Goal: Task Accomplishment & Management: Complete application form

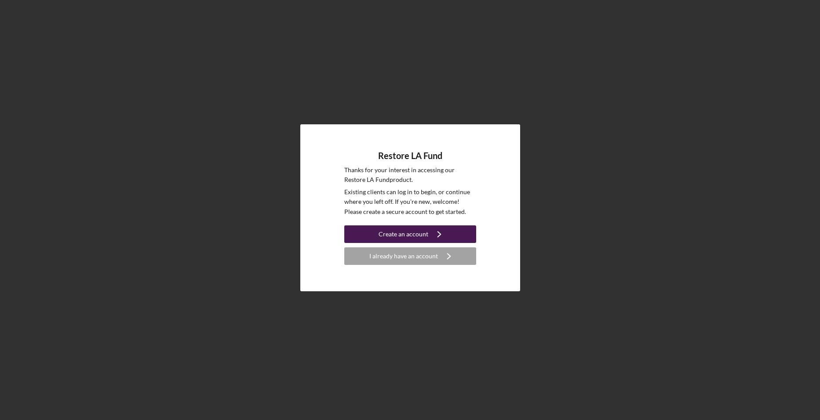
click at [415, 235] on div "Create an account" at bounding box center [404, 235] width 50 height 18
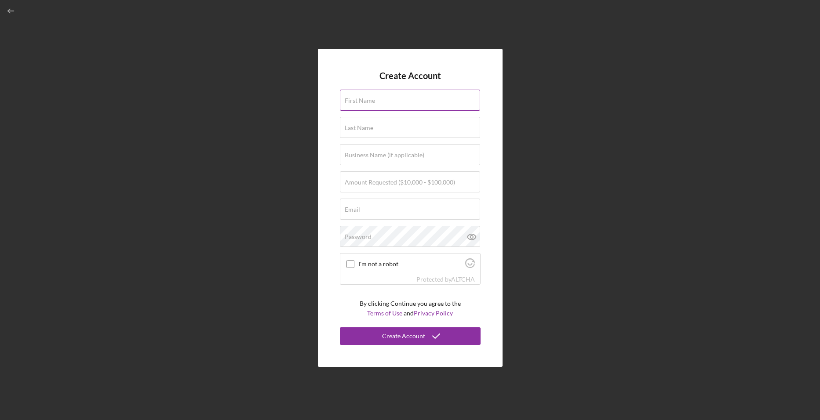
click at [369, 97] on label "First Name" at bounding box center [360, 100] width 30 height 7
click at [369, 97] on input "First Name" at bounding box center [410, 100] width 140 height 21
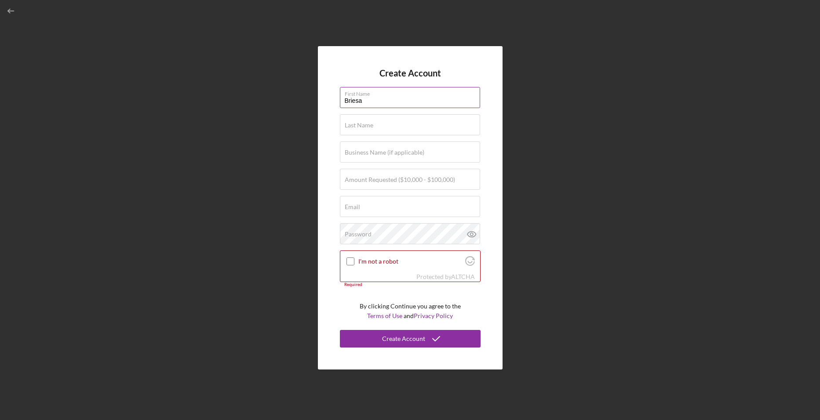
type input "Briesa"
type input "[PERSON_NAME]"
type input "HERBAL TREATMENT HEALING CENTER, INC."
click at [393, 177] on label "Amount Requested ($10,000 - $100,000)" at bounding box center [400, 179] width 110 height 7
click at [393, 177] on input "Amount Requested ($10,000 - $100,000)" at bounding box center [410, 179] width 140 height 21
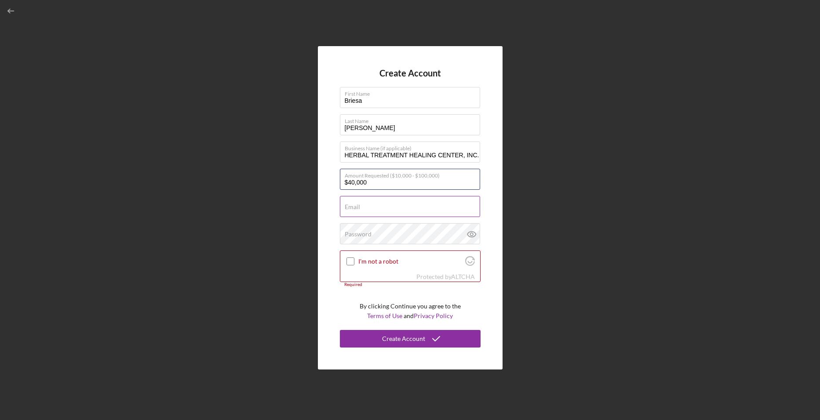
type input "$40,000"
click at [403, 208] on input "Email" at bounding box center [410, 206] width 140 height 21
type input "[EMAIL_ADDRESS][DOMAIN_NAME]"
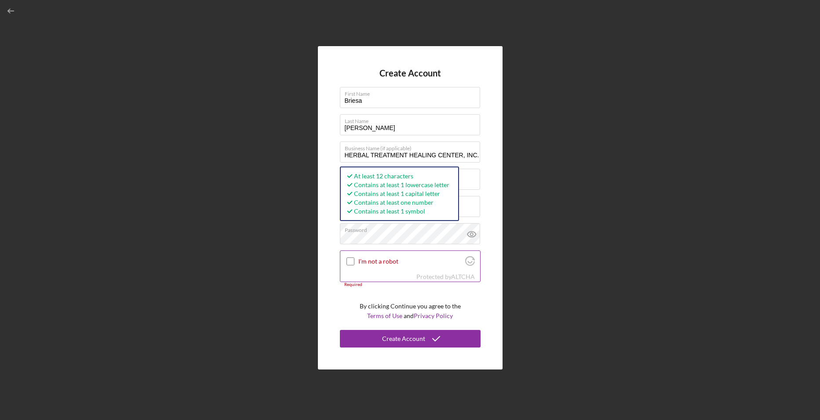
click at [350, 259] on div "I'm not a robot" at bounding box center [410, 261] width 140 height 21
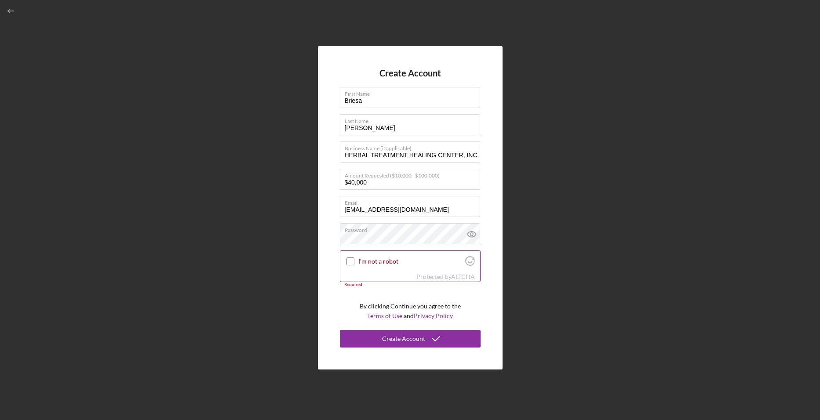
click at [353, 263] on input "I'm not a robot" at bounding box center [351, 262] width 8 height 8
checkbox input "true"
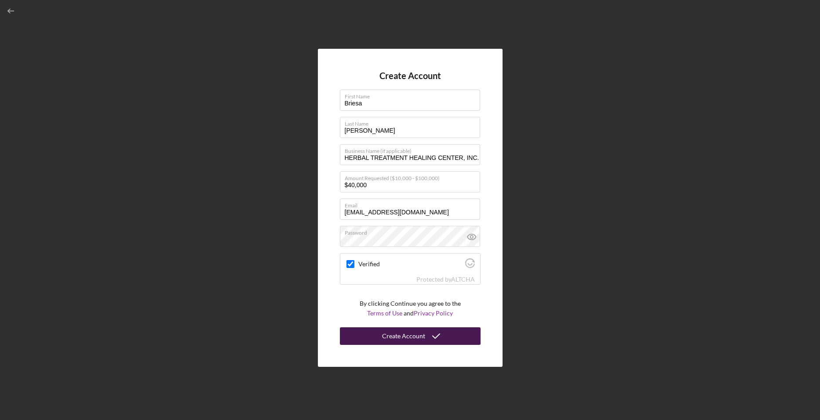
click at [430, 338] on icon "submit" at bounding box center [436, 336] width 22 height 22
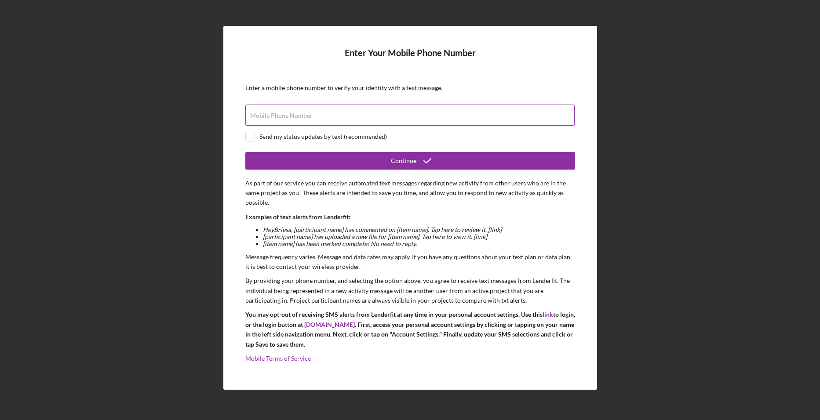
click at [306, 105] on form "Enter Your Mobile Phone Number Enter a mobile phone number to verify your ident…" at bounding box center [410, 208] width 330 height 321
click at [307, 110] on div "Mobile Phone Number" at bounding box center [410, 116] width 330 height 22
type input "[PHONE_NUMBER]"
click at [253, 133] on input "checkbox" at bounding box center [250, 136] width 9 height 9
checkbox input "true"
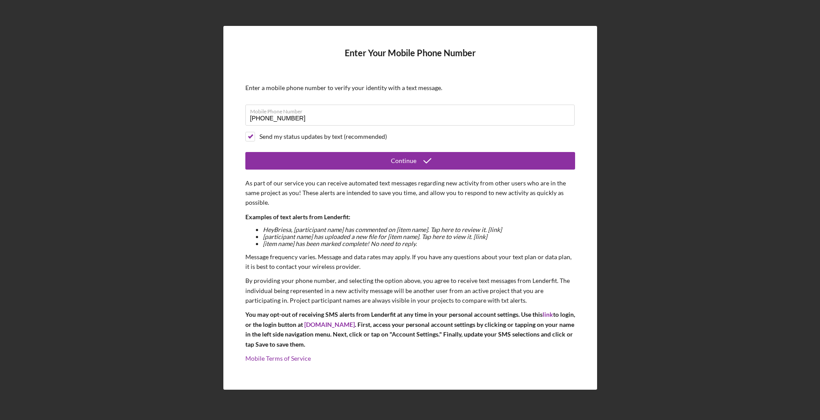
click at [369, 170] on form "Enter Your Mobile Phone Number Enter a mobile phone number to verify your ident…" at bounding box center [410, 208] width 330 height 321
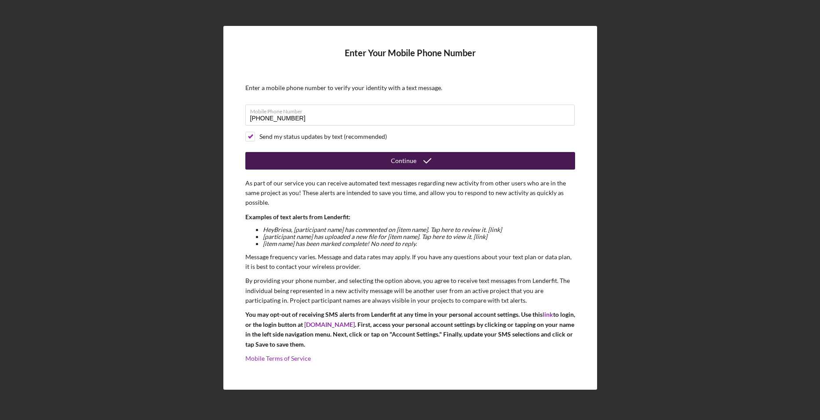
click at [445, 161] on button "Continue" at bounding box center [410, 161] width 330 height 18
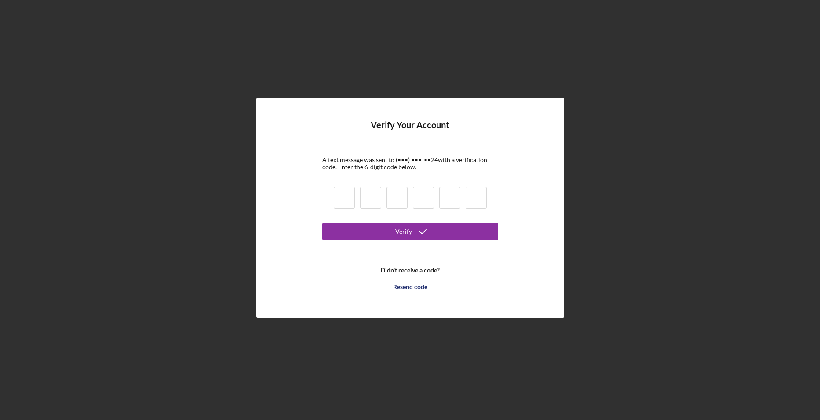
click at [347, 198] on input at bounding box center [344, 198] width 21 height 22
type input "5"
type input "2"
type input "3"
type input "2"
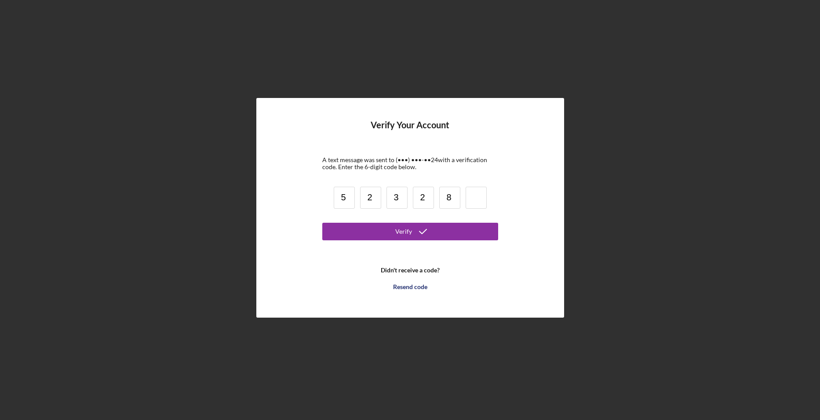
type input "8"
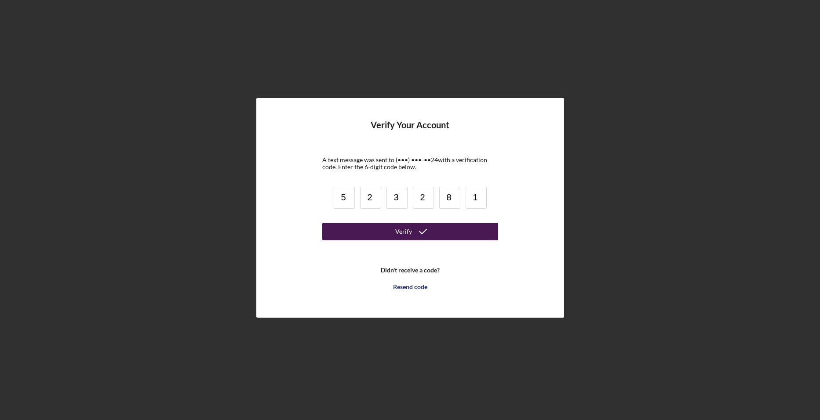
type input "1"
click at [415, 228] on icon "submit" at bounding box center [423, 232] width 22 height 22
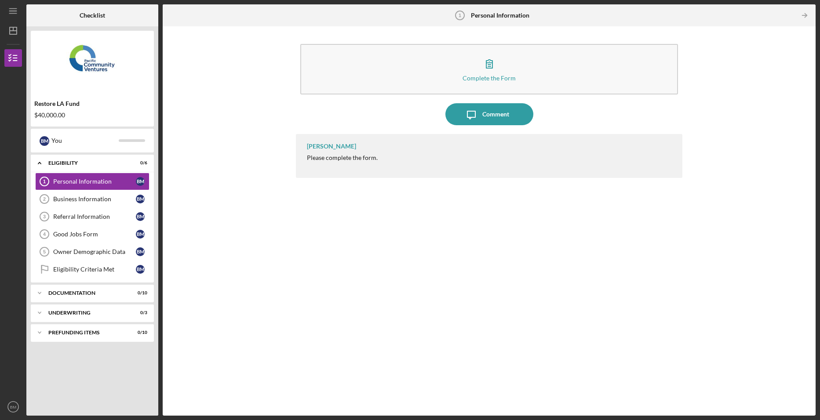
click at [371, 161] on div "Please complete the form." at bounding box center [342, 157] width 71 height 7
click at [325, 146] on div "[PERSON_NAME]" at bounding box center [331, 146] width 49 height 7
click at [292, 208] on div "Complete the Form Form Icon/Message Comment [PERSON_NAME] Please complete the f…" at bounding box center [489, 221] width 644 height 381
click at [111, 197] on div "Business Information" at bounding box center [94, 199] width 83 height 7
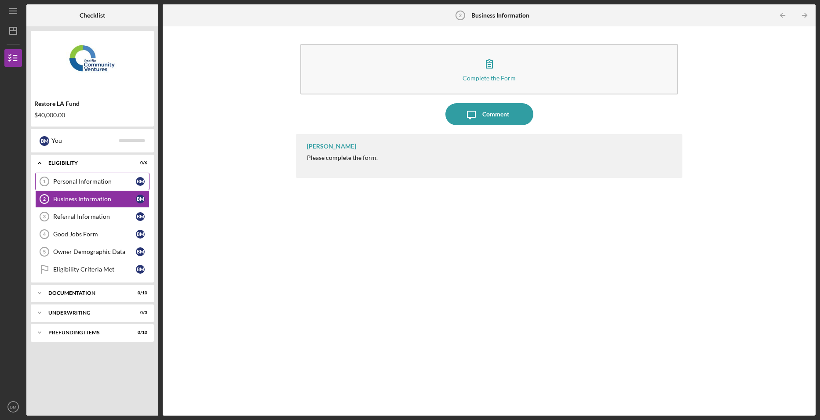
click at [84, 186] on link "Personal Information 1 Personal Information B M" at bounding box center [92, 182] width 114 height 18
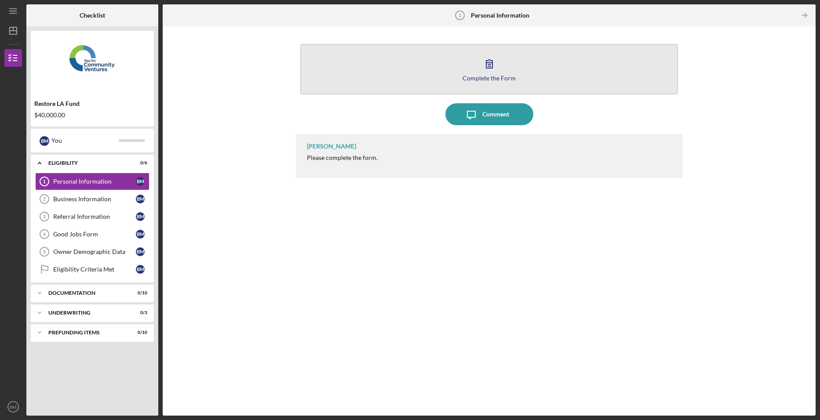
click at [482, 74] on button "Complete the Form Form" at bounding box center [489, 69] width 378 height 51
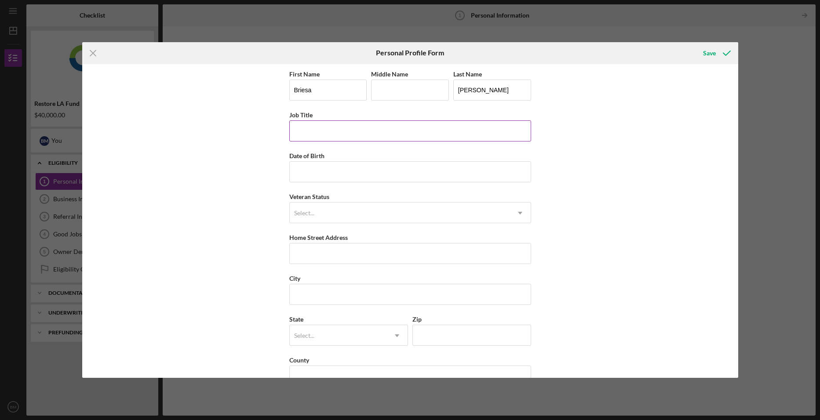
click at [339, 126] on input "Job Title" at bounding box center [410, 130] width 242 height 21
type input "Secretary"
type input "[DATE]"
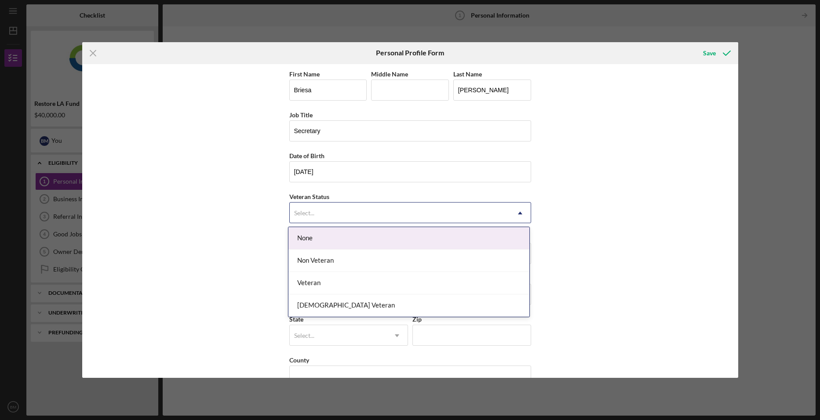
click at [500, 220] on div "Select..." at bounding box center [400, 213] width 220 height 20
click at [486, 242] on div "None" at bounding box center [408, 238] width 241 height 22
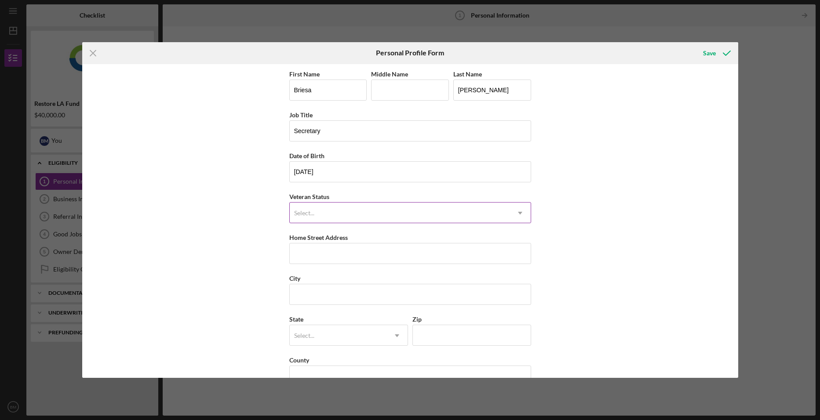
click at [442, 210] on div "Select..." at bounding box center [400, 213] width 220 height 20
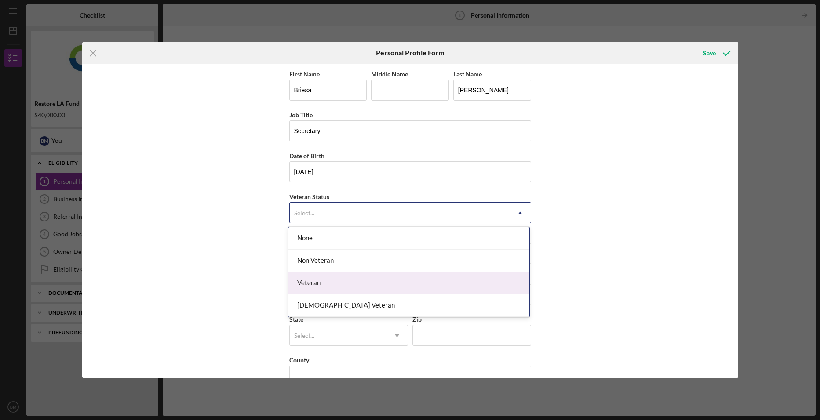
click at [399, 273] on div "Veteran" at bounding box center [408, 283] width 241 height 22
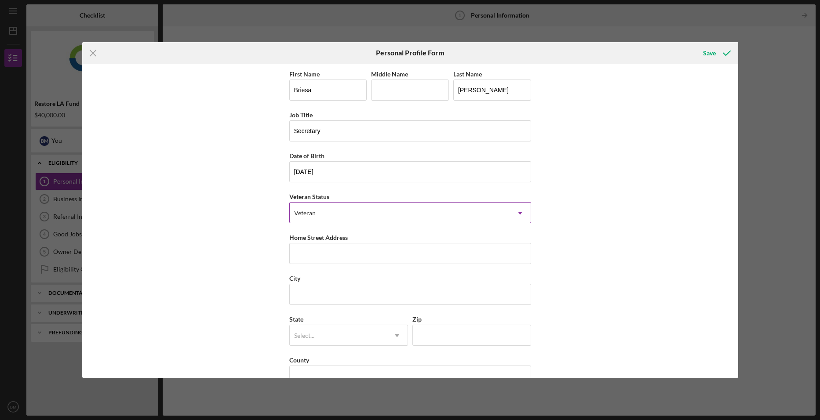
click at [394, 217] on div "Veteran" at bounding box center [400, 213] width 220 height 20
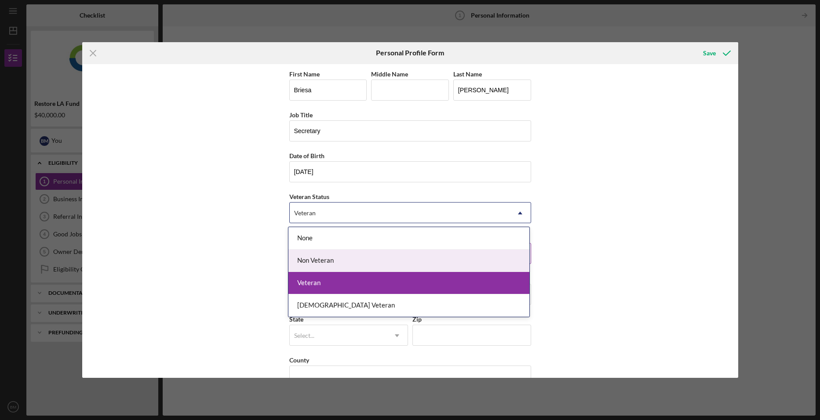
click at [394, 263] on div "Non Veteran" at bounding box center [408, 261] width 241 height 22
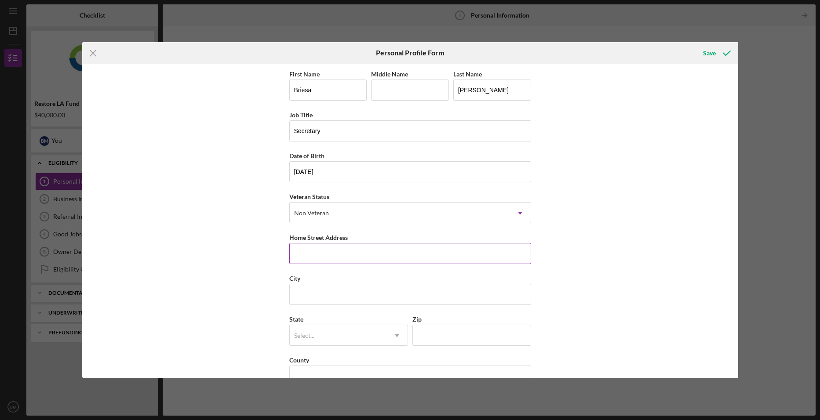
click at [366, 249] on input "Home Street Address" at bounding box center [410, 253] width 242 height 21
type input "[STREET_ADDRESS]"
type input "[GEOGRAPHIC_DATA]"
type input "93308"
type input "[US_STATE]"
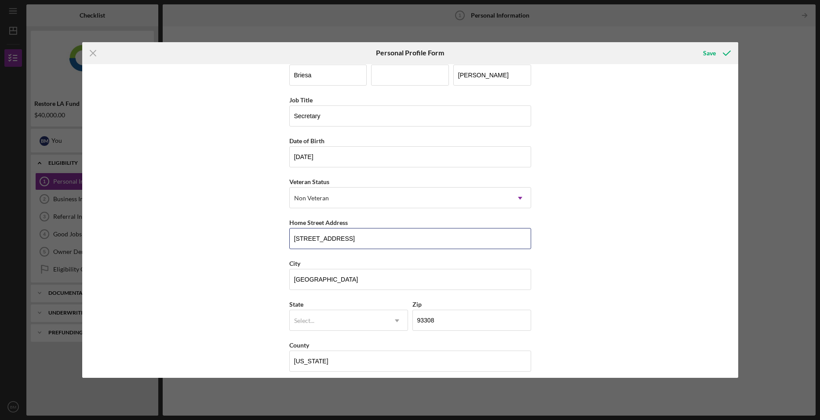
scroll to position [22, 0]
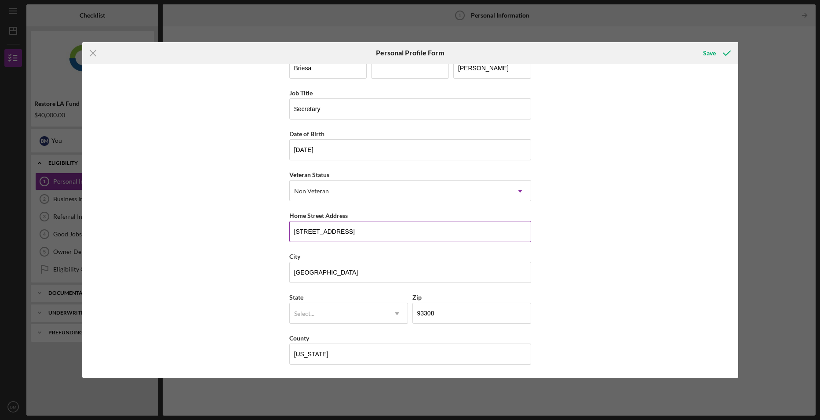
click at [391, 227] on input "[STREET_ADDRESS]" at bounding box center [410, 231] width 242 height 21
type input "[STREET_ADDRESS]"
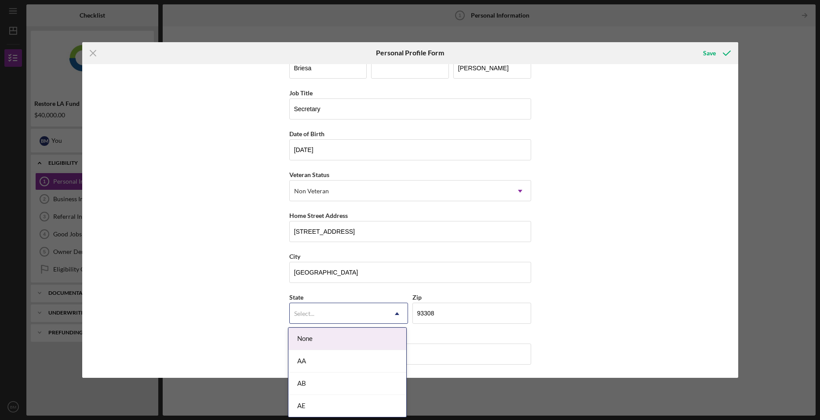
click at [370, 307] on div "Select..." at bounding box center [338, 314] width 97 height 20
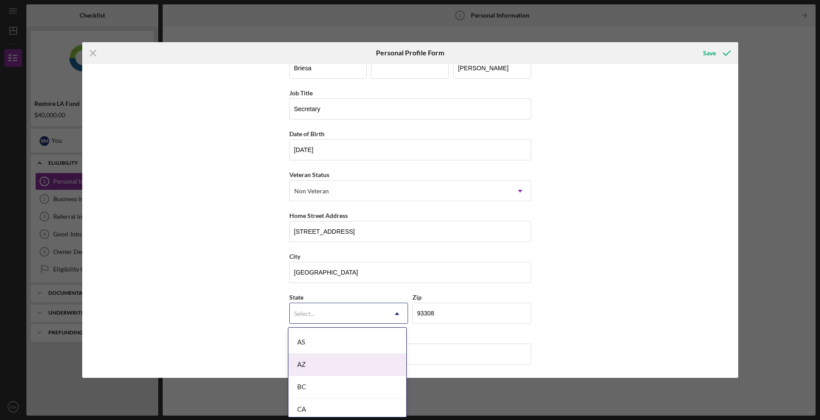
scroll to position [220, 0]
click at [353, 369] on div "CA" at bounding box center [347, 366] width 118 height 22
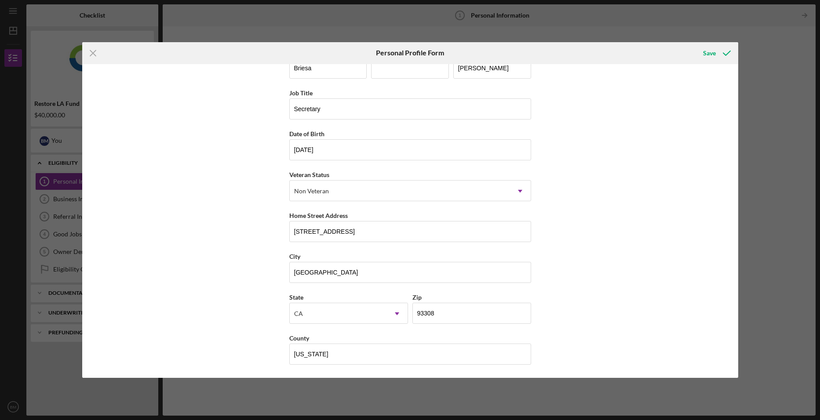
click at [671, 195] on div "First Name [PERSON_NAME] Middle Name Last Name [PERSON_NAME] Job Title Secretar…" at bounding box center [410, 221] width 656 height 314
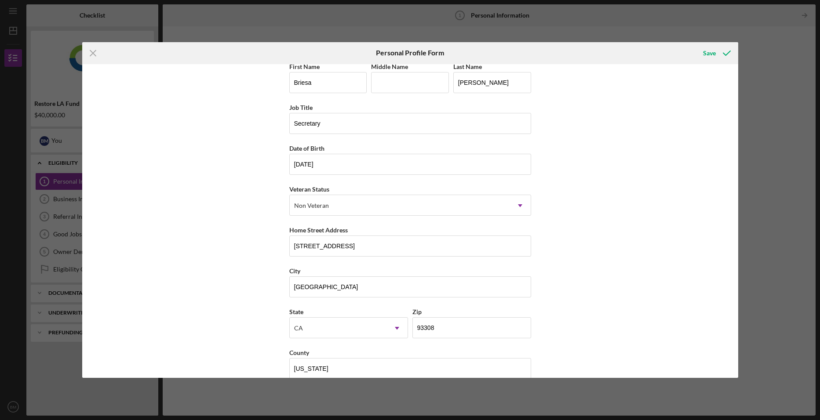
scroll to position [0, 0]
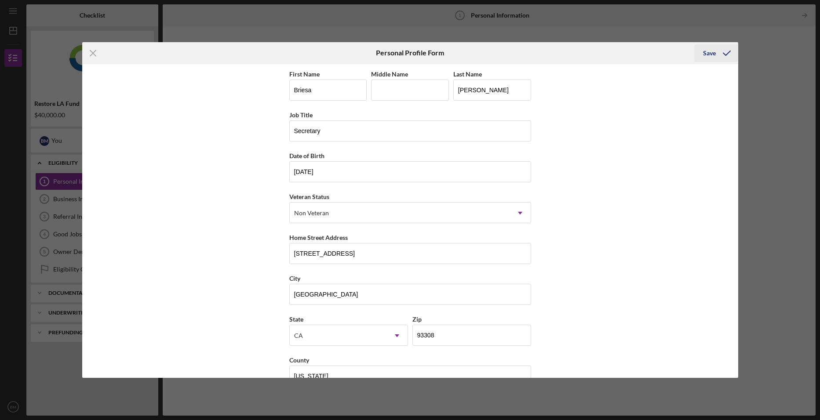
click at [730, 48] on icon "submit" at bounding box center [727, 53] width 22 height 22
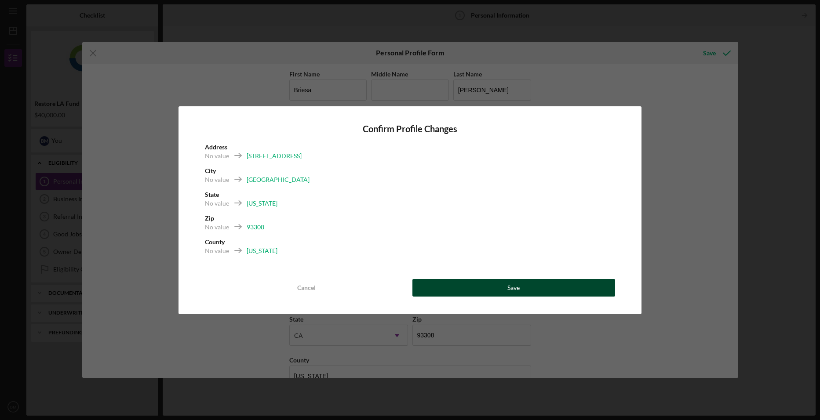
click at [540, 286] on button "Save" at bounding box center [513, 288] width 203 height 18
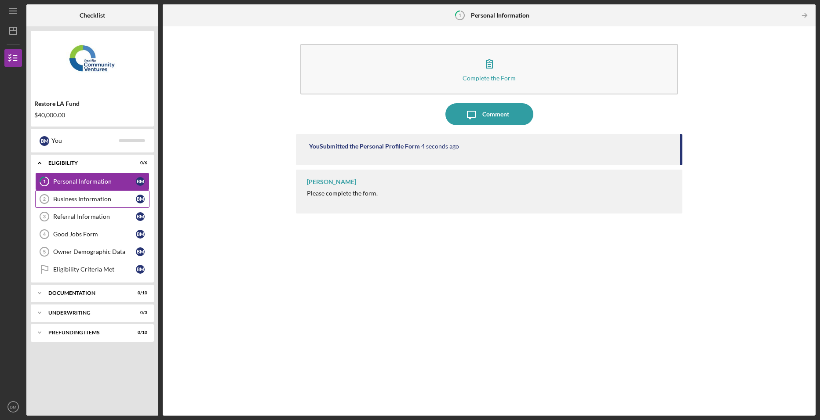
click at [86, 200] on div "Business Information" at bounding box center [94, 199] width 83 height 7
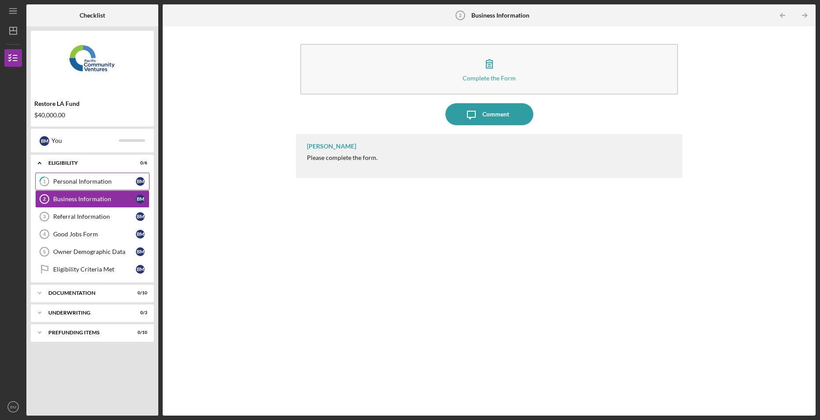
click at [86, 188] on link "1 Personal Information B M" at bounding box center [92, 182] width 114 height 18
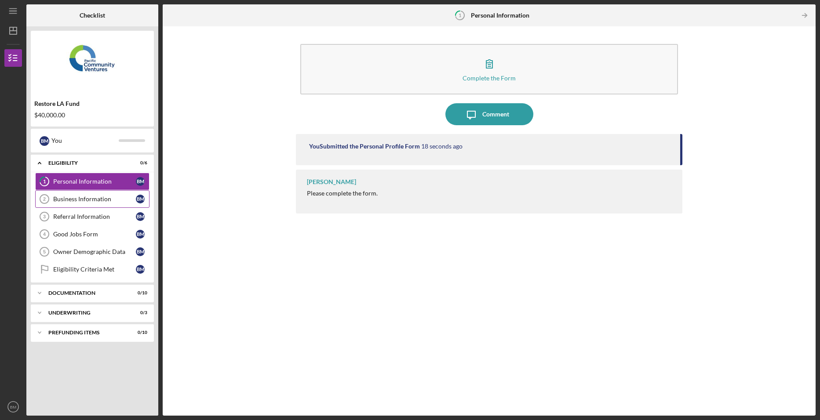
click at [81, 197] on div "Business Information" at bounding box center [94, 199] width 83 height 7
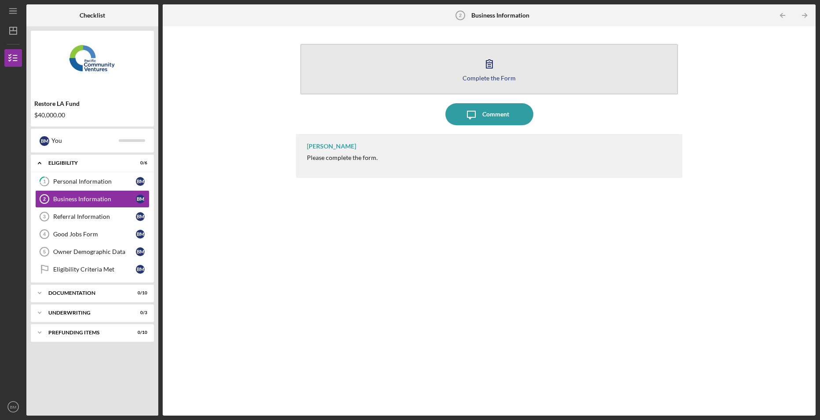
click at [496, 69] on icon "button" at bounding box center [489, 64] width 22 height 22
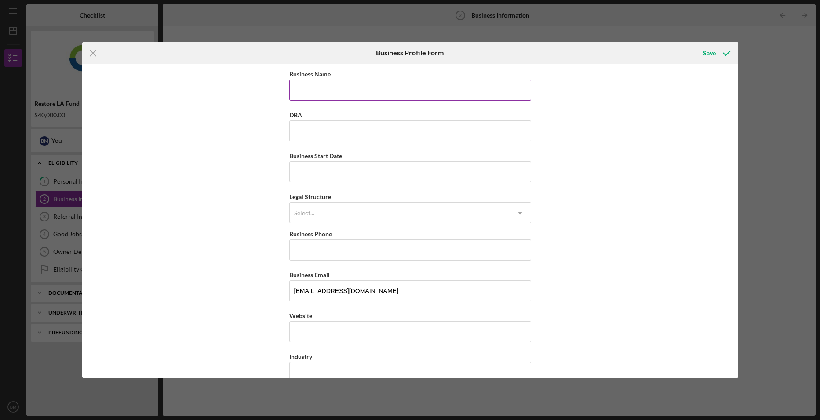
click at [326, 91] on input "Business Name" at bounding box center [410, 90] width 242 height 21
type input "HERBAL TREATMENT HEALING CENTER, INC."
click at [347, 172] on input "Business Start Date" at bounding box center [410, 171] width 242 height 21
click at [432, 172] on input "Business Start Date" at bounding box center [410, 171] width 242 height 21
type input "[DATE]"
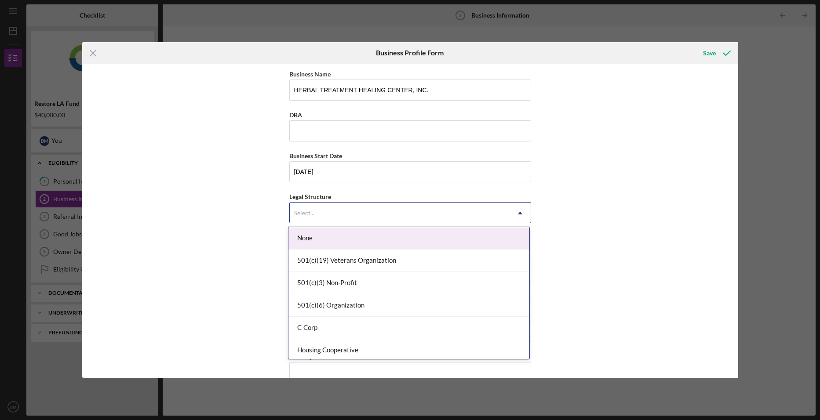
click at [432, 219] on div "Select..." at bounding box center [400, 213] width 220 height 20
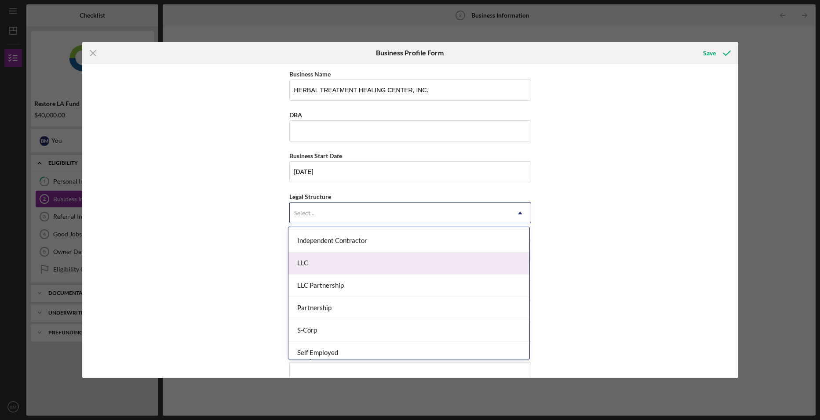
scroll to position [176, 0]
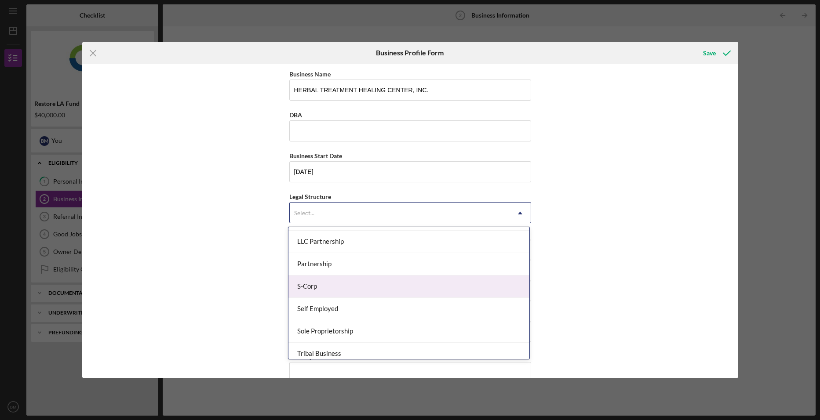
click at [438, 286] on div "S-Corp" at bounding box center [408, 287] width 241 height 22
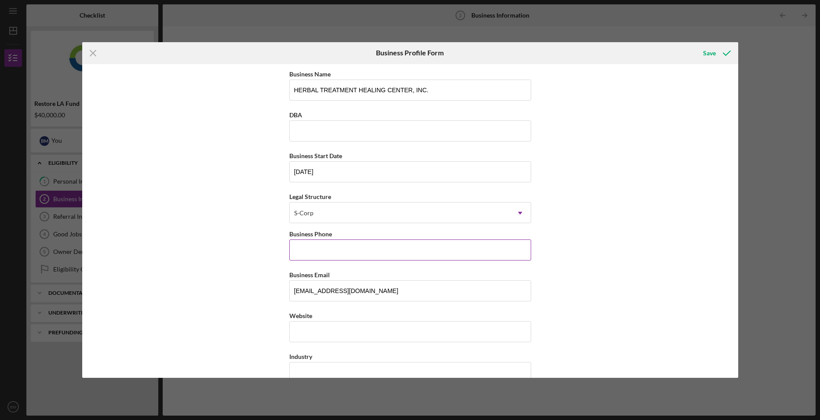
click at [433, 255] on input "Business Phone" at bounding box center [410, 250] width 242 height 21
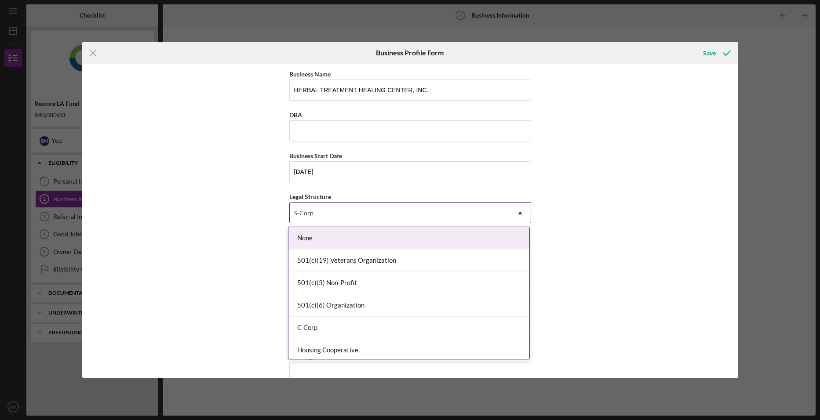
click at [436, 216] on div "S-Corp" at bounding box center [400, 213] width 220 height 20
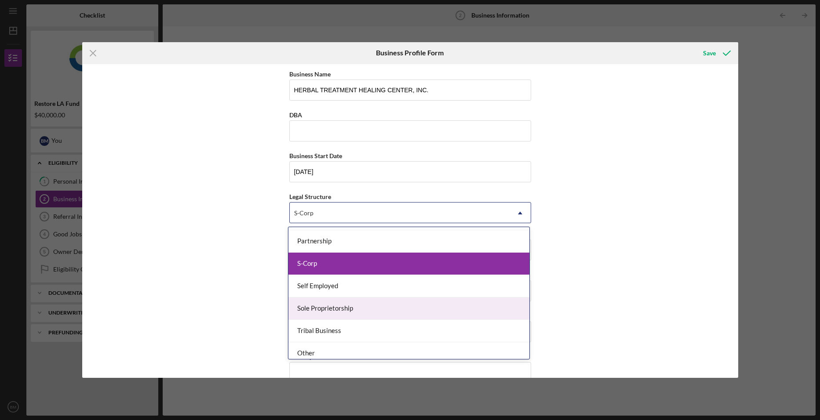
scroll to position [204, 0]
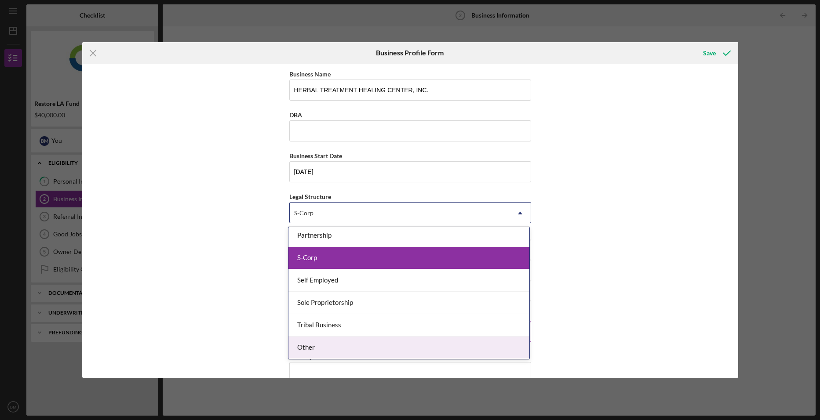
click at [421, 340] on div "Other" at bounding box center [408, 348] width 241 height 22
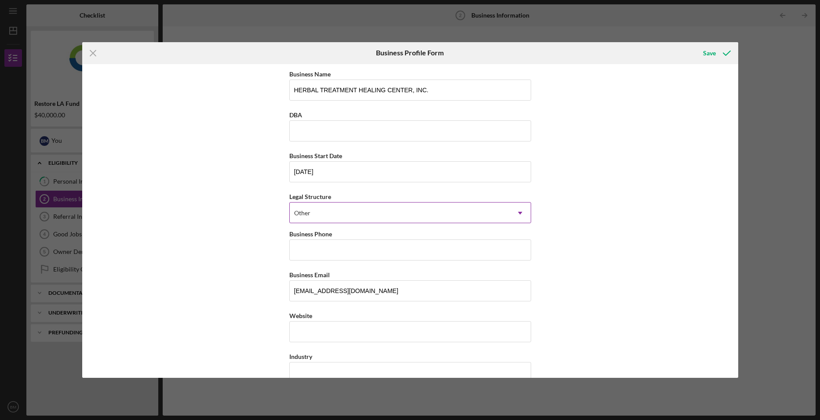
click at [388, 219] on div "Other" at bounding box center [400, 213] width 220 height 20
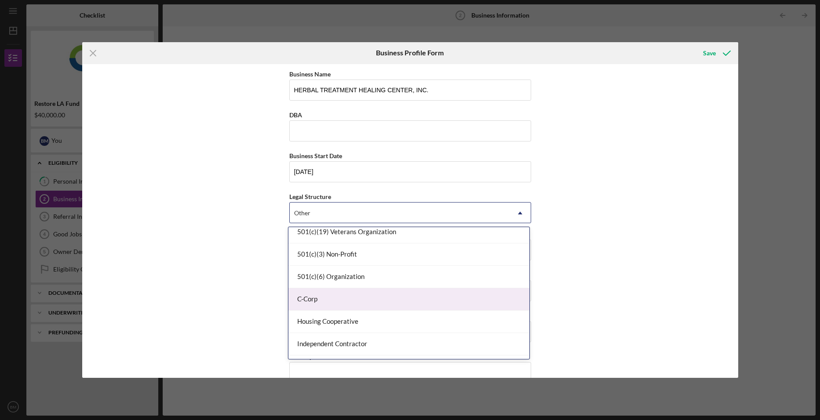
scroll to position [0, 0]
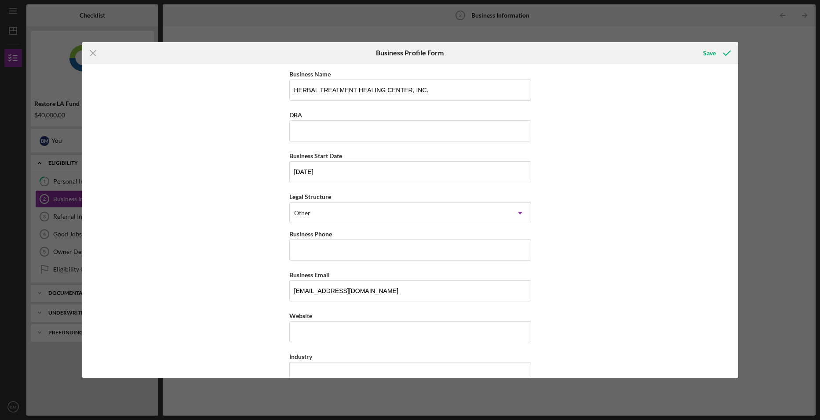
click at [639, 177] on div "Business Name HERBAL TREATMENT HEALING CENTER, INC. DBA Business Start Date [DA…" at bounding box center [410, 221] width 656 height 314
click at [346, 248] on input "Business Phone" at bounding box center [410, 250] width 242 height 21
click at [492, 248] on input "Business Phone" at bounding box center [410, 250] width 242 height 21
type input "[PHONE_NUMBER]"
click at [461, 319] on div "Website" at bounding box center [410, 315] width 242 height 11
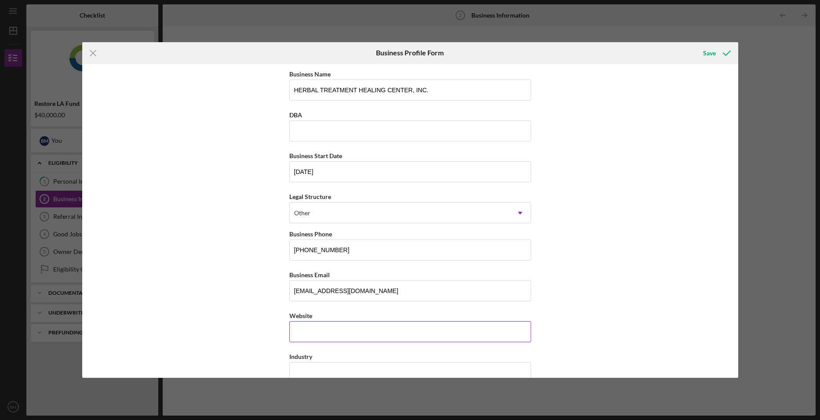
click at [464, 333] on input "Website" at bounding box center [410, 331] width 242 height 21
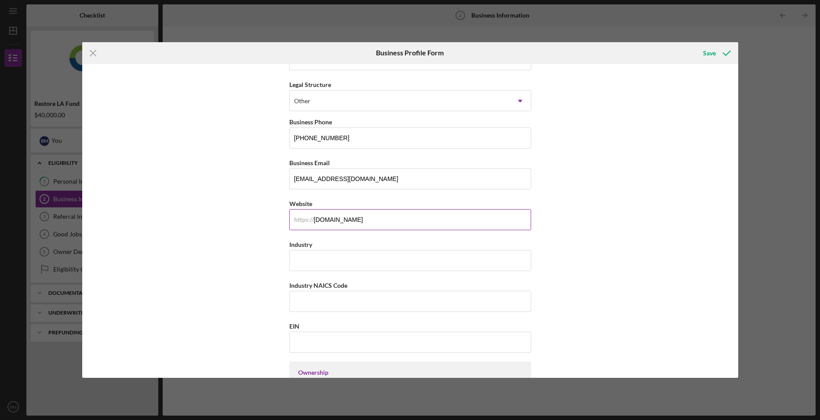
scroll to position [132, 0]
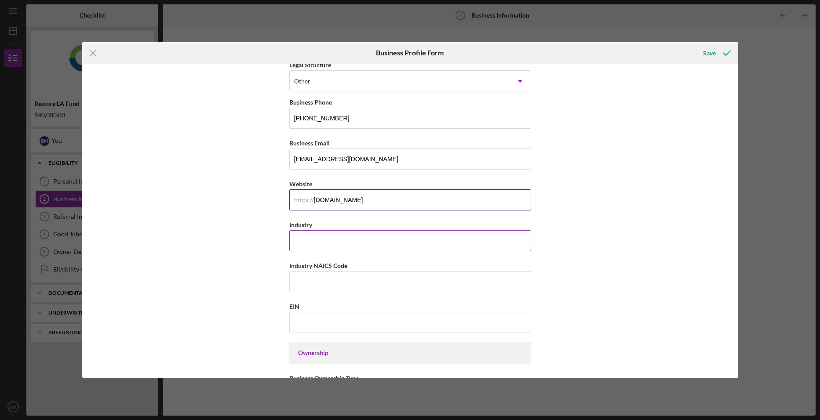
type input "[DOMAIN_NAME]"
click at [380, 236] on input "Industry" at bounding box center [410, 240] width 242 height 21
click at [384, 277] on input "Industry NAICS Code" at bounding box center [410, 281] width 242 height 21
drag, startPoint x: 383, startPoint y: 241, endPoint x: 238, endPoint y: 238, distance: 144.7
click at [238, 238] on div "Business Name HERBAL TREATMENT HEALING CENTER, INC. DBA Business Start Date [DA…" at bounding box center [410, 221] width 656 height 314
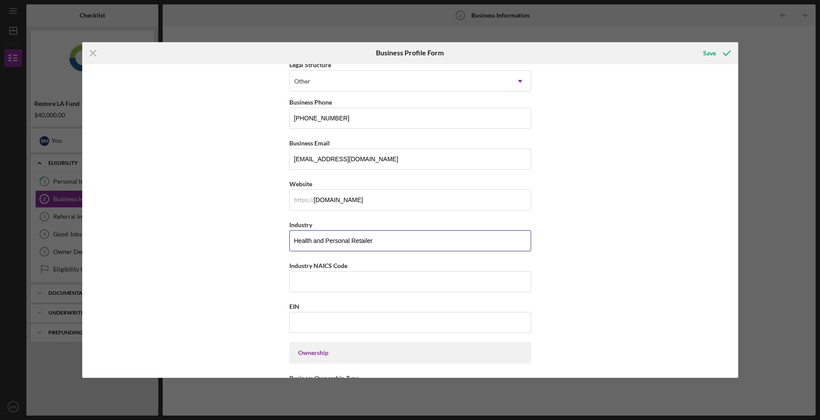
type input "Health and Personal Retailer"
type input "456199"
click at [343, 322] on input "EIN" at bounding box center [410, 322] width 242 height 21
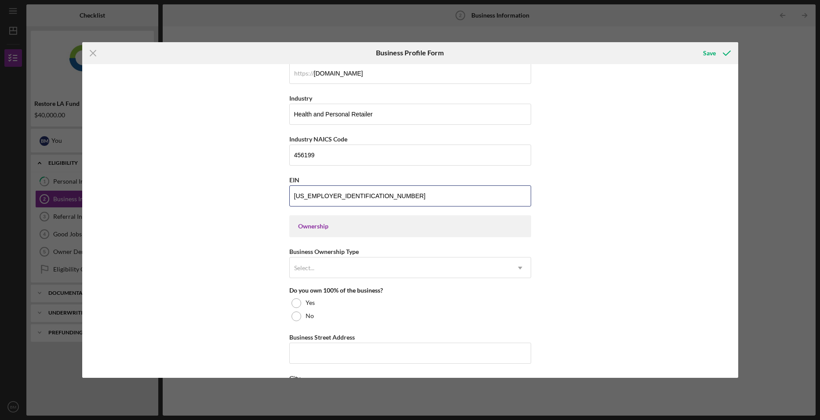
scroll to position [264, 0]
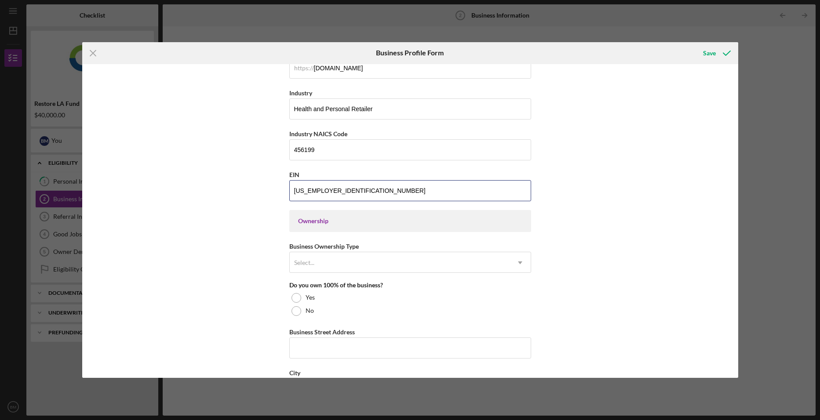
type input "[US_EMPLOYER_IDENTIFICATION_NUMBER]"
click at [341, 217] on div "Ownership" at bounding box center [410, 221] width 242 height 22
click at [522, 262] on icon "Icon/Dropdown Arrow" at bounding box center [520, 262] width 21 height 21
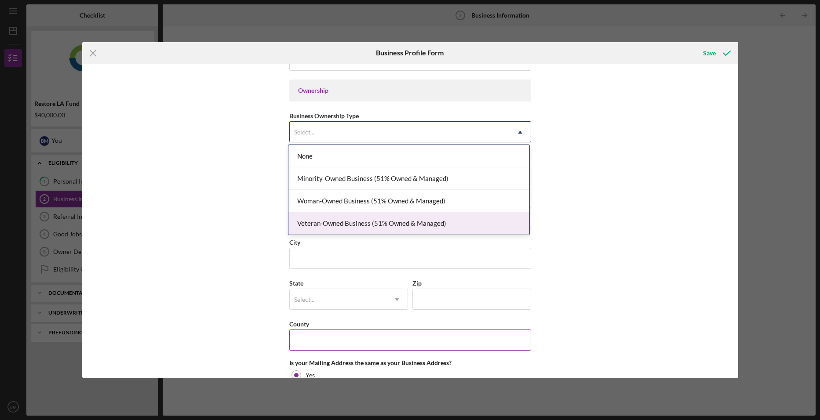
scroll to position [396, 0]
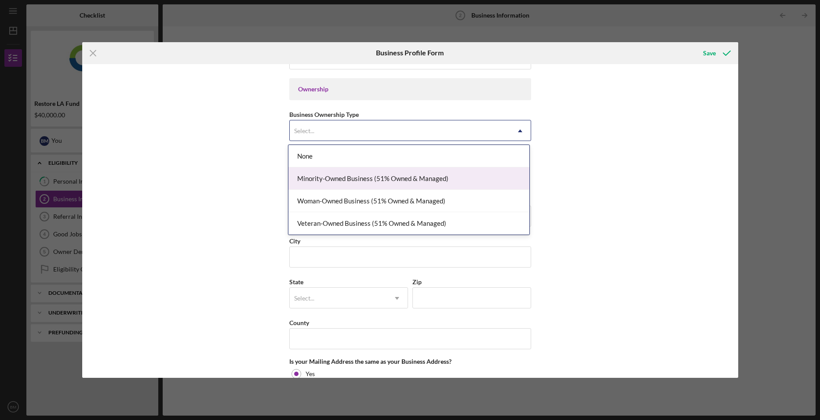
click at [453, 172] on div "Minority-Owned Business (51% Owned & Managed)" at bounding box center [408, 179] width 241 height 22
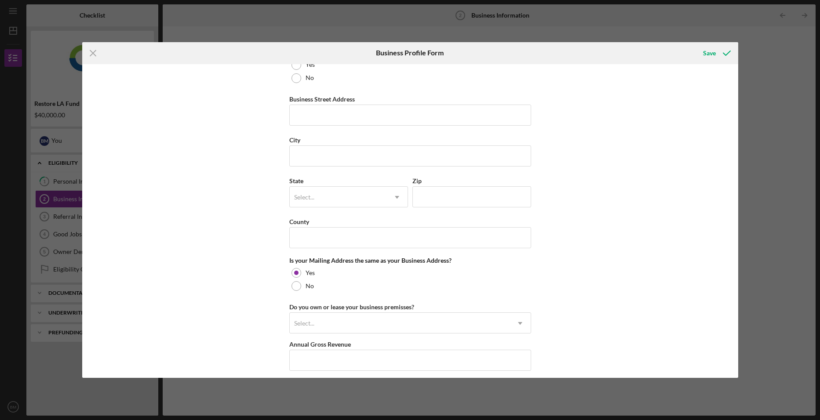
scroll to position [440, 0]
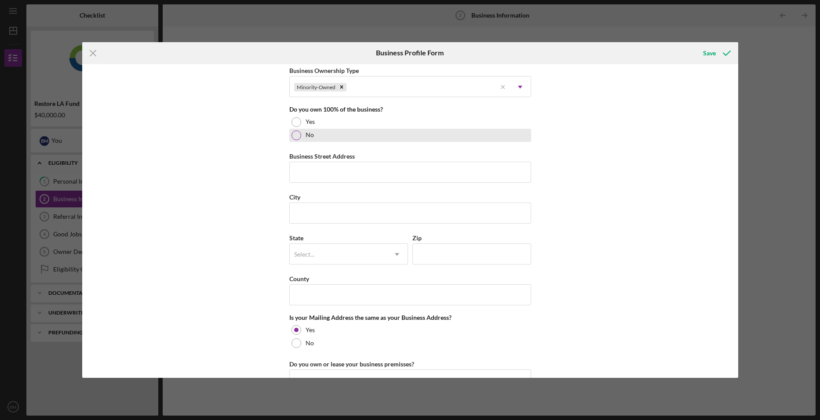
click at [292, 134] on div at bounding box center [297, 136] width 10 height 10
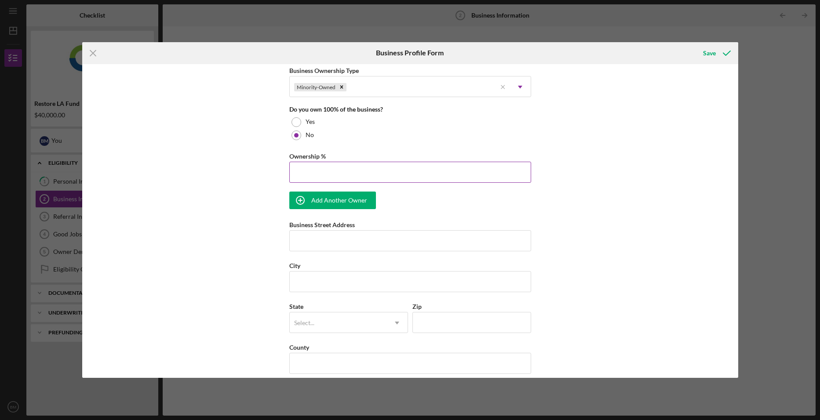
click at [310, 167] on input "Ownership %" at bounding box center [410, 172] width 242 height 21
type input "60.00%"
click at [592, 181] on div "Business Name HERBAL TREATMENT HEALING CENTER, INC. DBA Business Start Date [DA…" at bounding box center [410, 221] width 656 height 314
click at [338, 195] on div "Add Another Owner" at bounding box center [339, 201] width 56 height 18
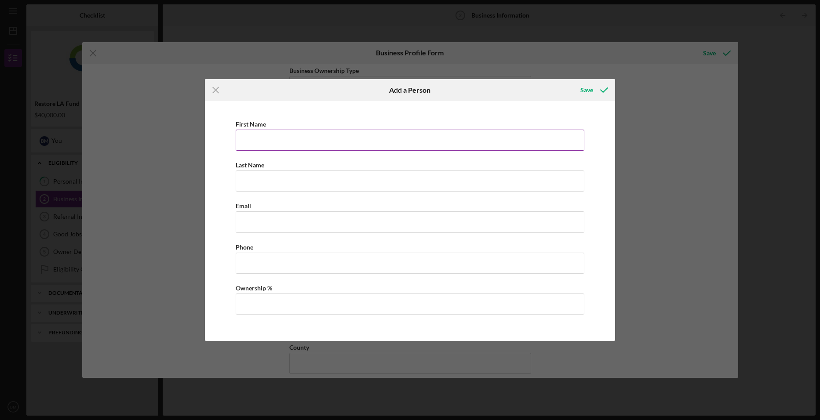
click at [297, 142] on input "First Name" at bounding box center [410, 140] width 349 height 21
type input "[PERSON_NAME]"
click at [278, 216] on input "Business Email" at bounding box center [410, 222] width 349 height 21
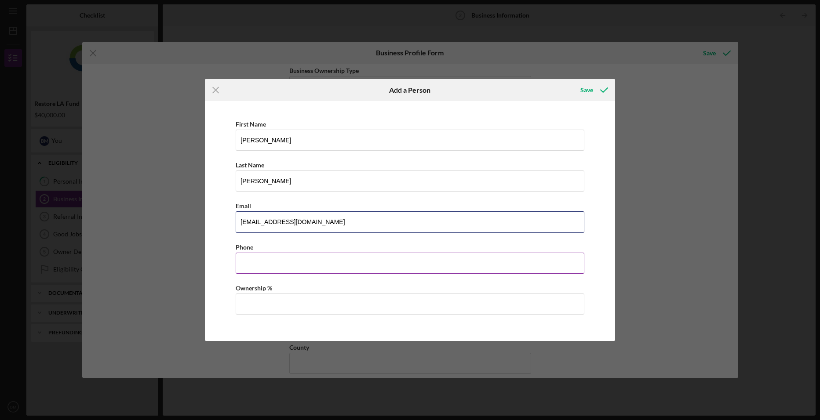
type input "[EMAIL_ADDRESS][DOMAIN_NAME]"
click at [310, 263] on input "Business Phone" at bounding box center [410, 263] width 349 height 21
type input "[PHONE_NUMBER]"
click at [360, 307] on input "Ownership %" at bounding box center [410, 304] width 349 height 21
type input "4%"
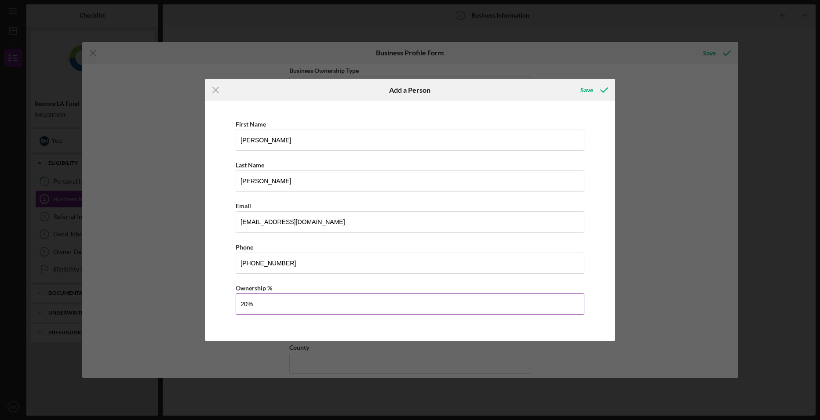
type input "2%"
type input "40.00%"
click at [607, 88] on icon "button" at bounding box center [604, 90] width 22 height 22
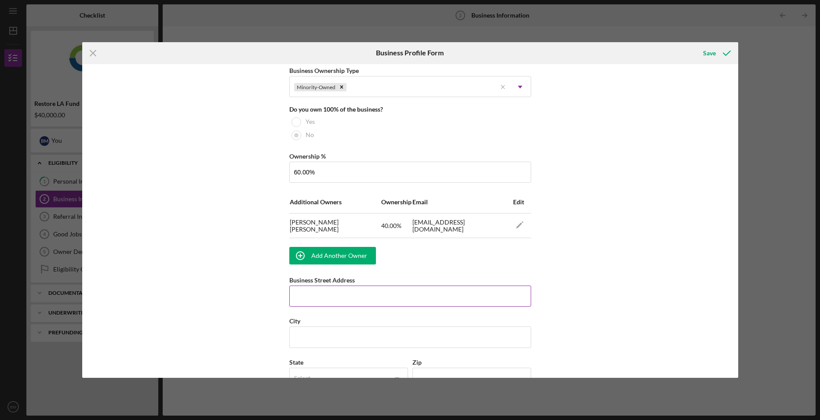
click at [447, 296] on input "Business Street Address" at bounding box center [410, 296] width 242 height 21
type input "[STREET_ADDRESS]"
type input "[GEOGRAPHIC_DATA]"
type input "90047"
type input "[US_STATE]"
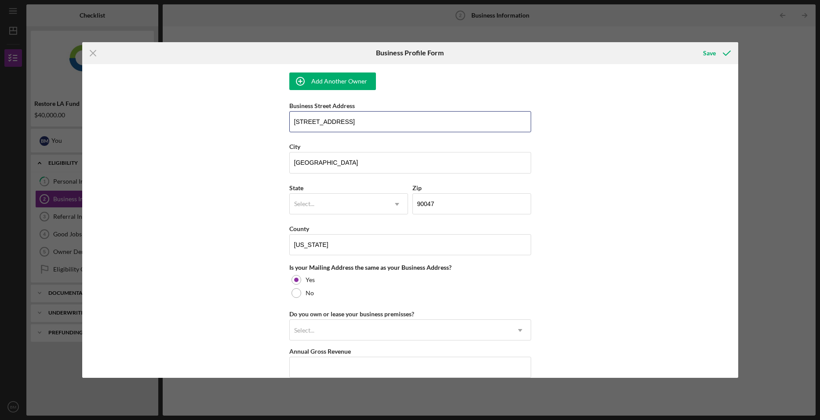
scroll to position [616, 0]
click at [346, 200] on div "Select..." at bounding box center [338, 203] width 97 height 20
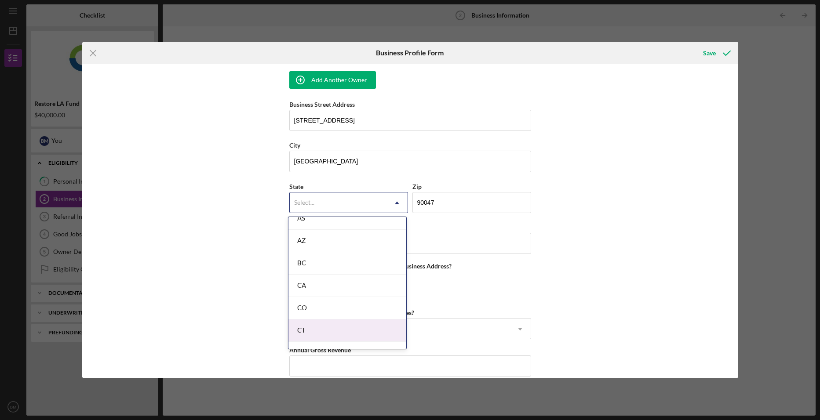
scroll to position [220, 0]
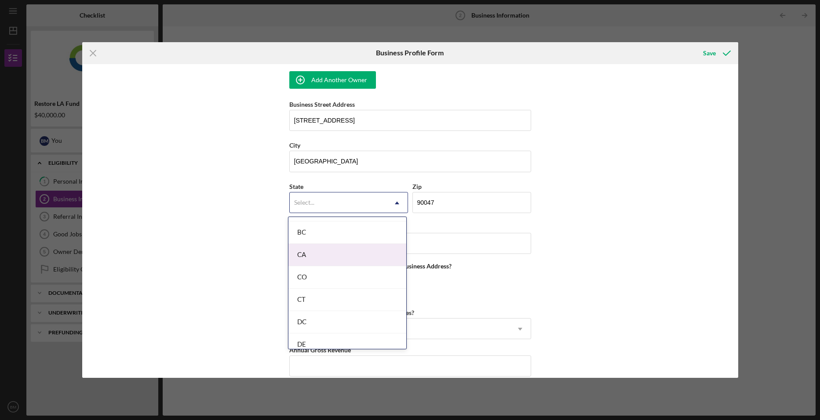
click at [329, 259] on div "CA" at bounding box center [347, 255] width 118 height 22
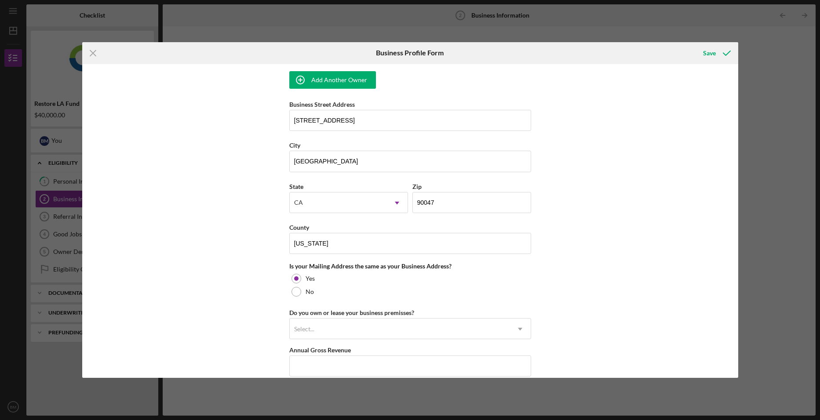
click at [545, 264] on div "Business Name HERBAL TREATMENT HEALING CENTER, INC. DBA Business Start Date [DA…" at bounding box center [410, 221] width 656 height 314
click at [293, 297] on div "No" at bounding box center [410, 291] width 242 height 13
click at [317, 331] on input "Mailing Street Address" at bounding box center [410, 328] width 242 height 21
type input "[STREET_ADDRESS]"
type input "[GEOGRAPHIC_DATA]"
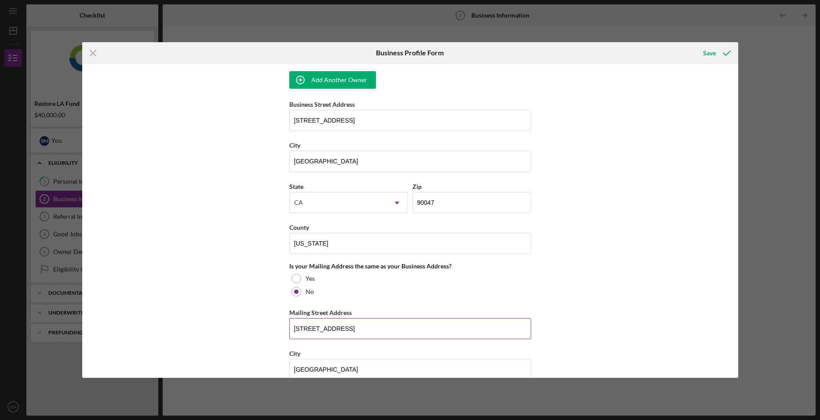
type input "93308"
type input "[US_STATE]"
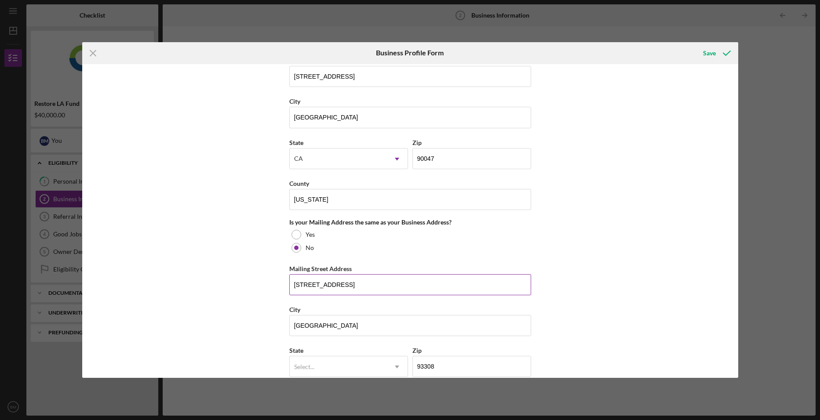
scroll to position [748, 0]
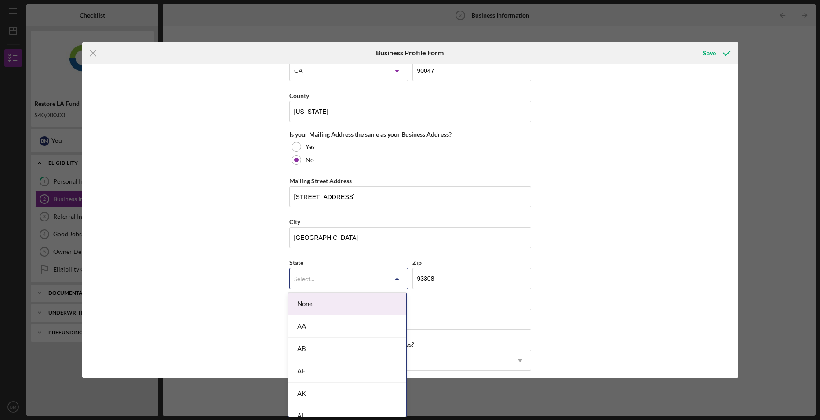
click at [384, 288] on div "Select..." at bounding box center [338, 279] width 97 height 20
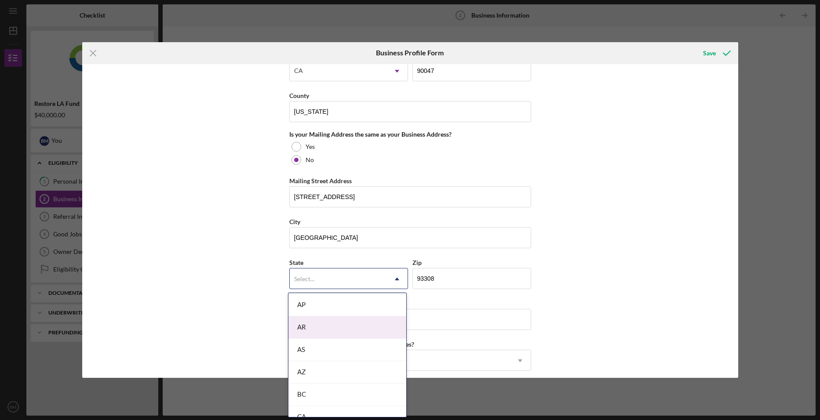
scroll to position [176, 0]
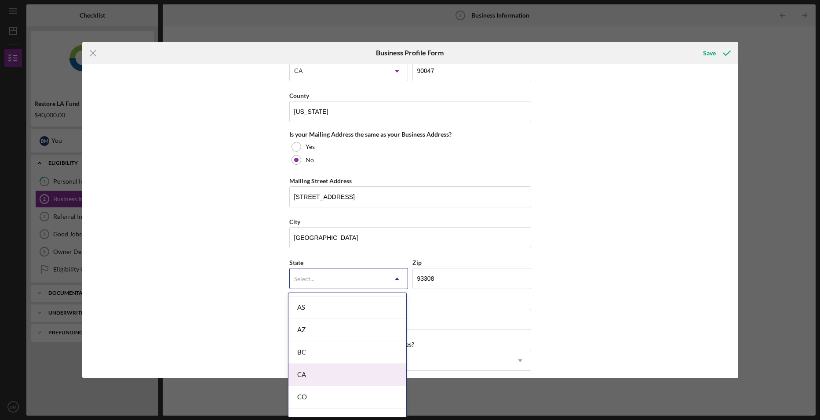
click at [358, 365] on div "CA" at bounding box center [347, 375] width 118 height 22
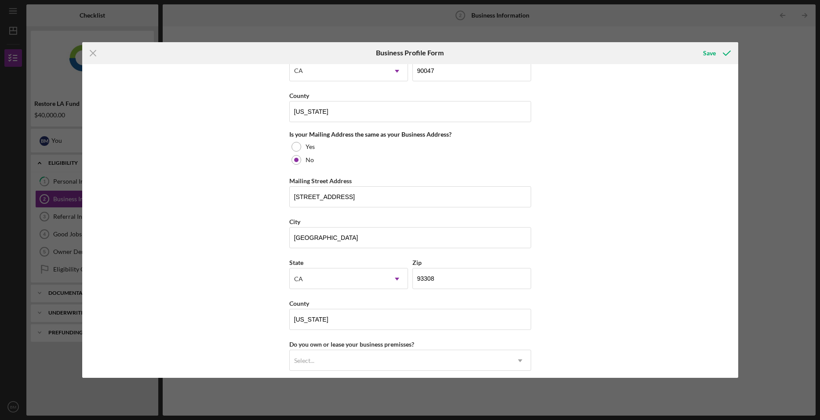
click at [640, 287] on div "Business Name HERBAL TREATMENT HEALING CENTER, INC. DBA Business Start Date [DA…" at bounding box center [410, 221] width 656 height 314
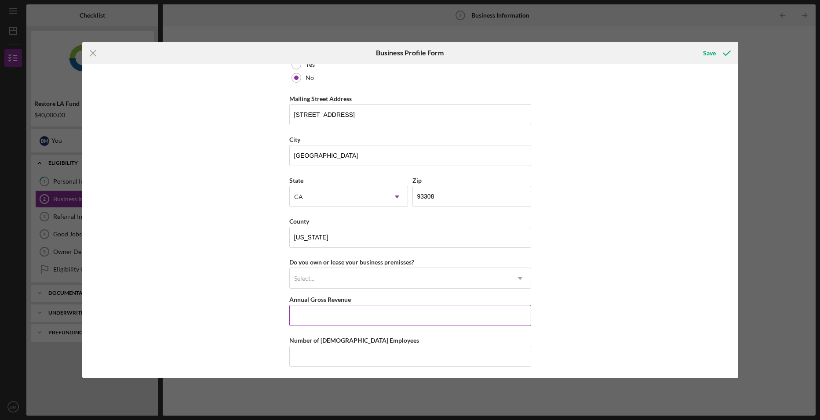
scroll to position [836, 0]
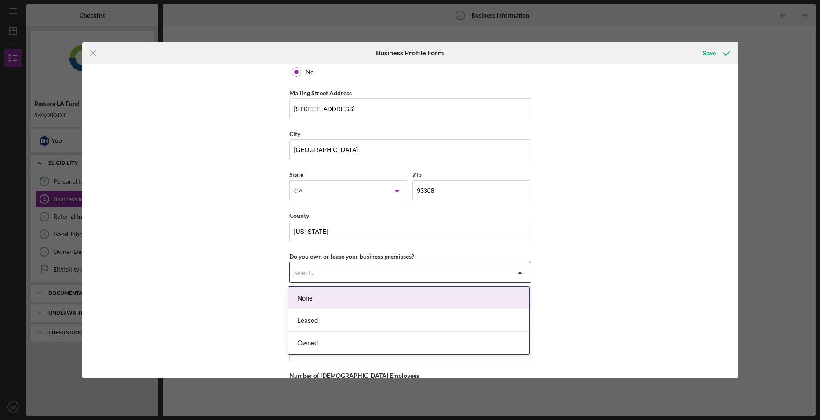
click at [422, 270] on div "Select..." at bounding box center [400, 273] width 220 height 20
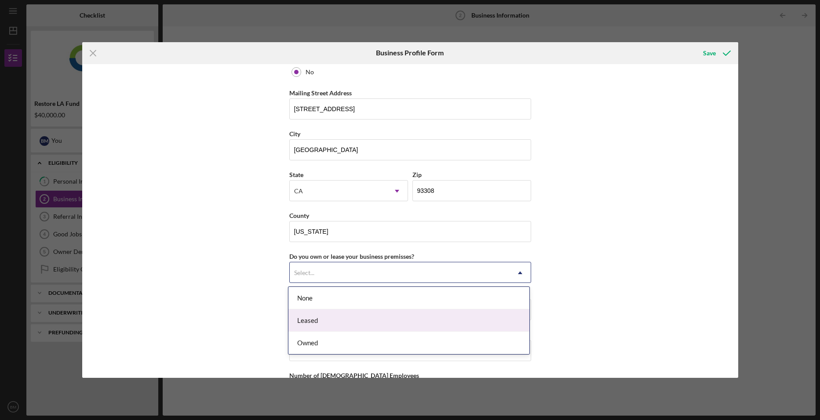
click at [406, 315] on div "Leased" at bounding box center [408, 321] width 241 height 22
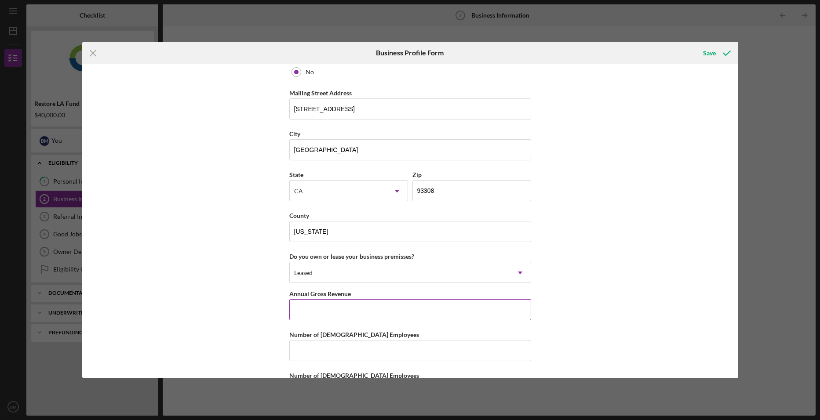
click at [405, 312] on input "Annual Gross Revenue" at bounding box center [410, 309] width 242 height 21
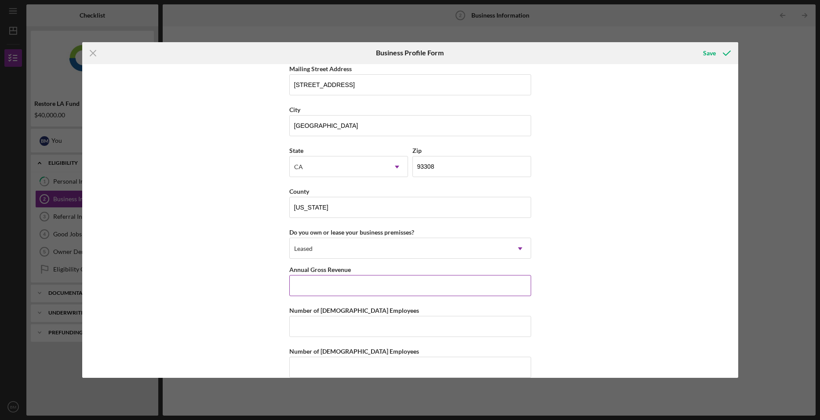
scroll to position [873, 0]
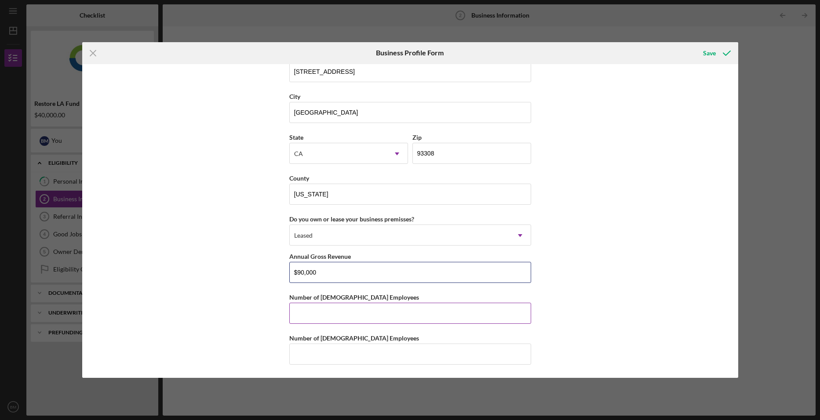
type input "$90,000"
click at [405, 310] on input "Number of [DEMOGRAPHIC_DATA] Employees" at bounding box center [410, 313] width 242 height 21
type input "4"
type input "3"
click at [392, 364] on input "Number of [DEMOGRAPHIC_DATA] Employees" at bounding box center [410, 354] width 242 height 21
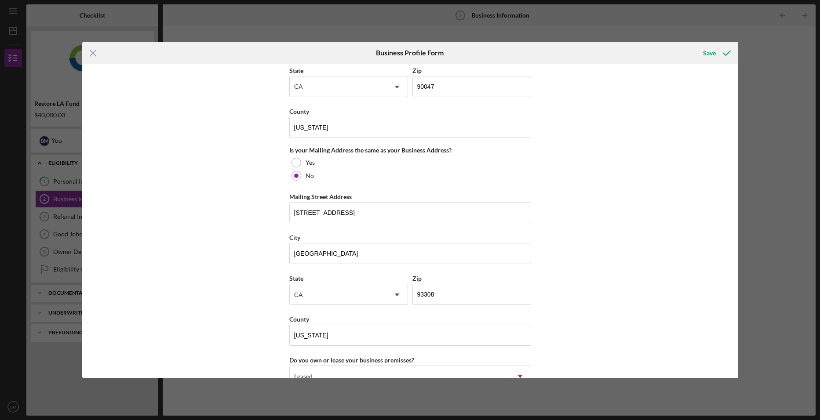
scroll to position [653, 0]
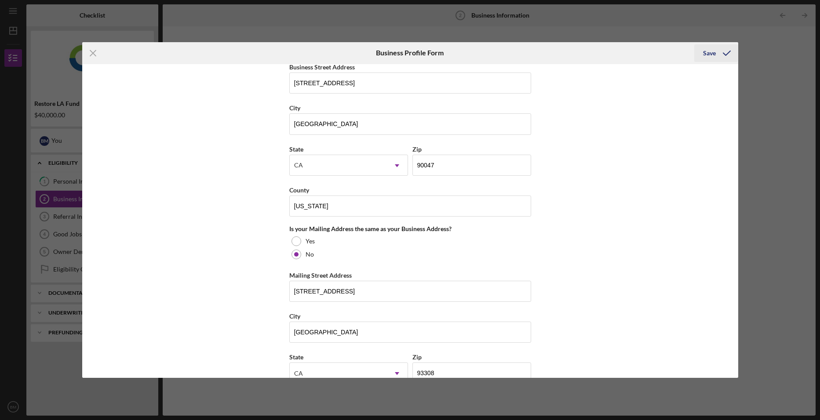
type input "1"
click at [721, 54] on icon "submit" at bounding box center [727, 53] width 22 height 22
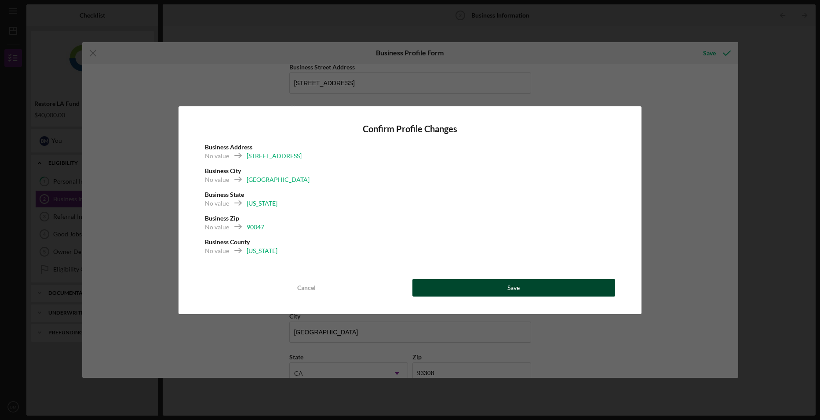
click at [471, 284] on button "Save" at bounding box center [513, 288] width 203 height 18
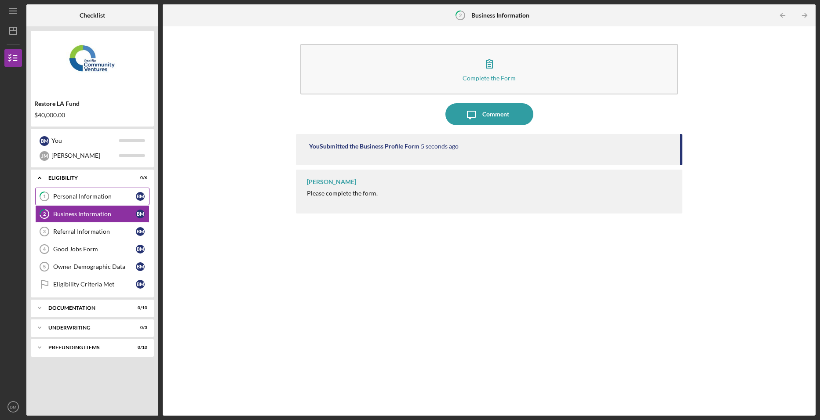
click at [94, 195] on div "Personal Information" at bounding box center [94, 196] width 83 height 7
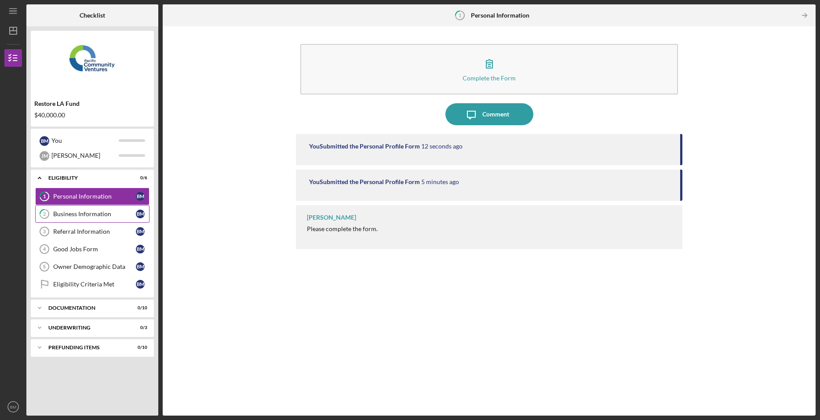
click at [88, 217] on div "Business Information" at bounding box center [94, 214] width 83 height 7
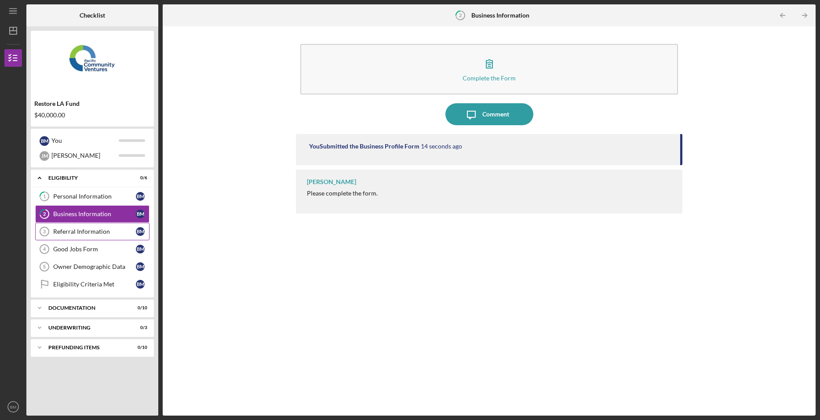
click at [88, 235] on div "Referral Information" at bounding box center [94, 231] width 83 height 7
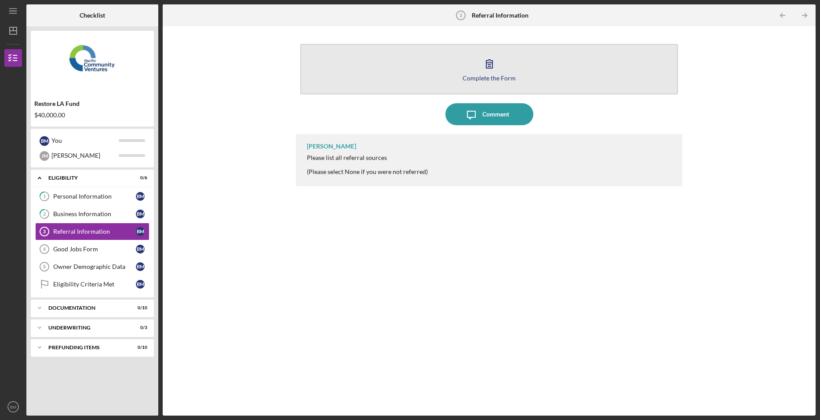
click at [493, 71] on icon "button" at bounding box center [489, 64] width 22 height 22
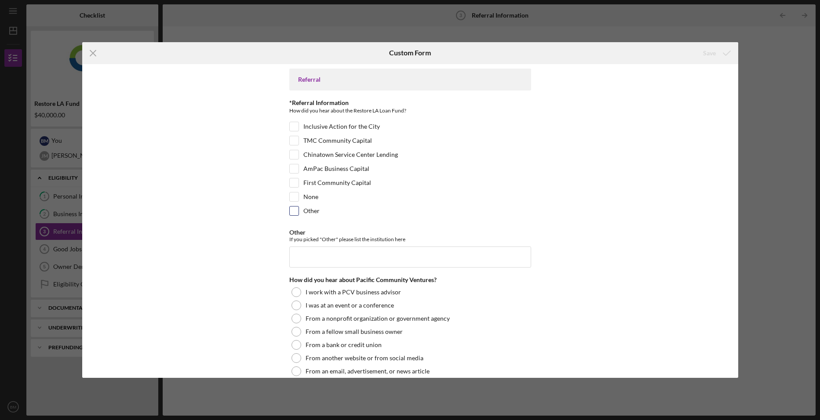
click at [292, 214] on input "Other" at bounding box center [294, 211] width 9 height 9
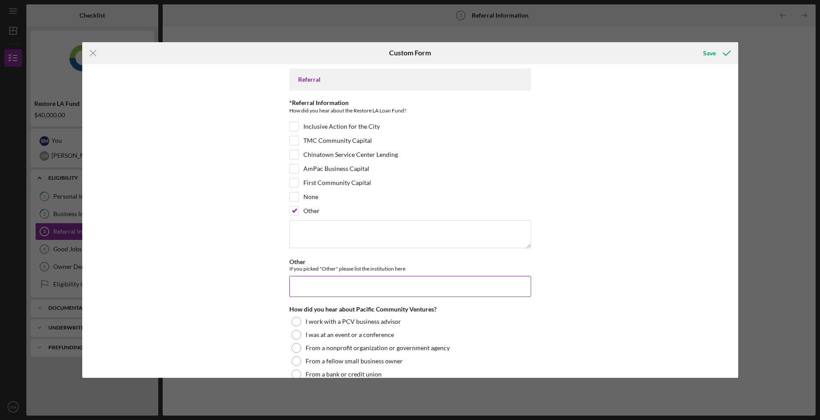
click at [317, 259] on div "Other If you picked "Other" please list the institution here" at bounding box center [410, 266] width 242 height 14
click at [314, 239] on textarea at bounding box center [410, 234] width 242 height 28
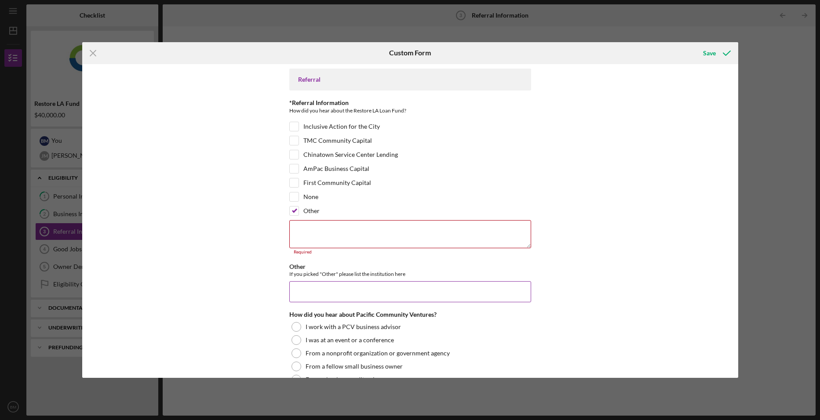
click at [341, 290] on input "Other" at bounding box center [410, 291] width 242 height 21
click at [328, 229] on textarea at bounding box center [410, 234] width 242 height 28
click at [292, 213] on input "Other" at bounding box center [294, 211] width 9 height 9
checkbox input "false"
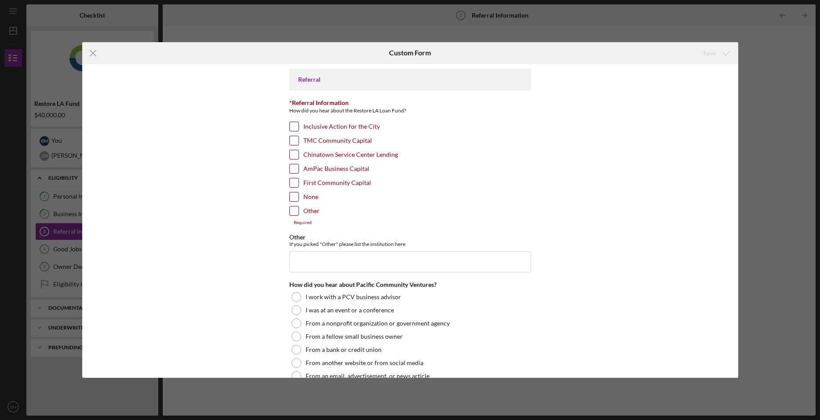
click at [292, 197] on input "None" at bounding box center [294, 197] width 9 height 9
checkbox input "true"
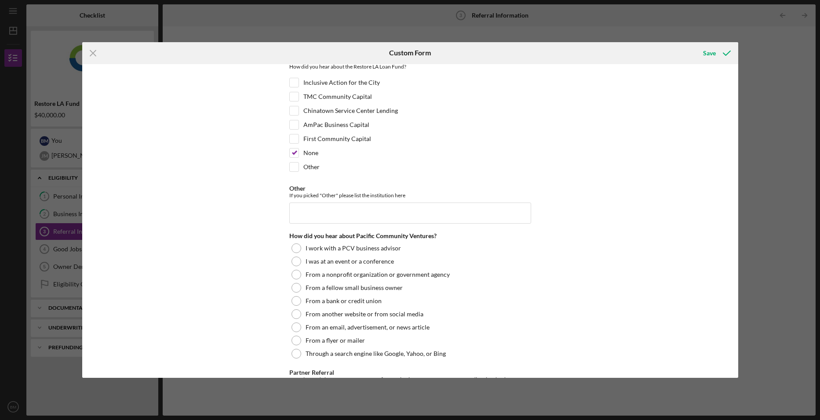
scroll to position [88, 0]
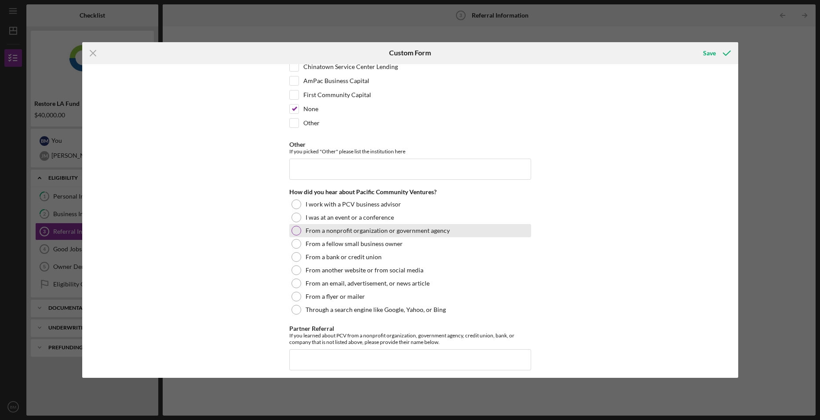
click at [438, 230] on label "From a nonprofit organization or government agency" at bounding box center [378, 230] width 144 height 7
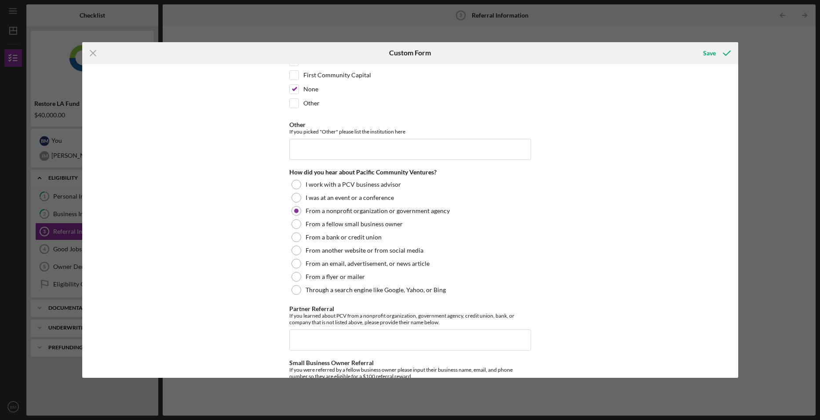
scroll to position [170, 0]
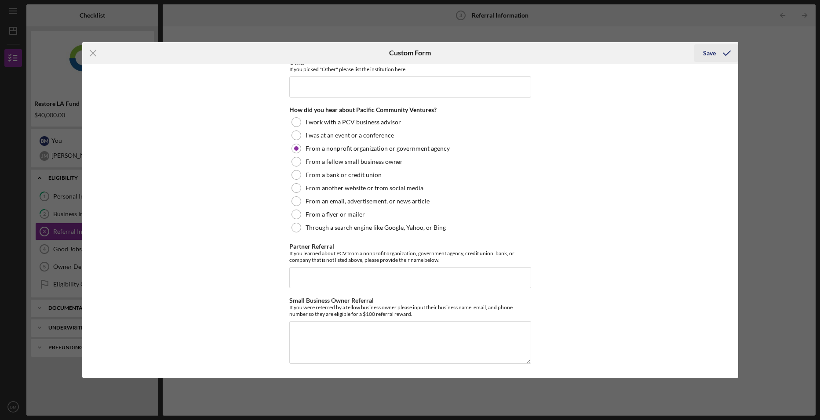
click at [723, 53] on icon "submit" at bounding box center [727, 53] width 22 height 22
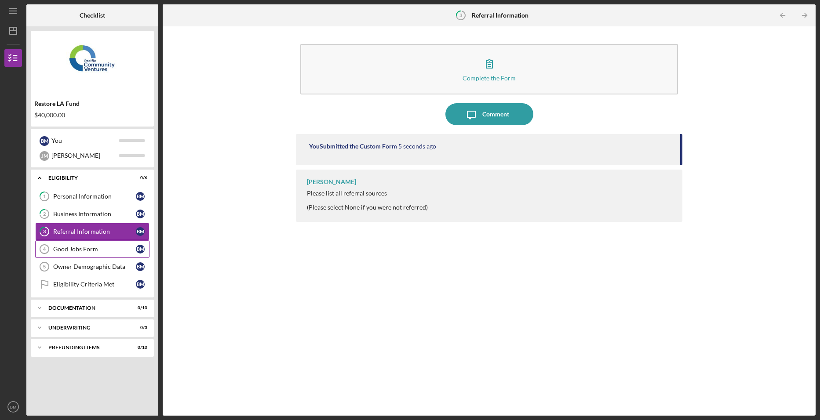
click at [84, 251] on div "Good Jobs Form" at bounding box center [94, 249] width 83 height 7
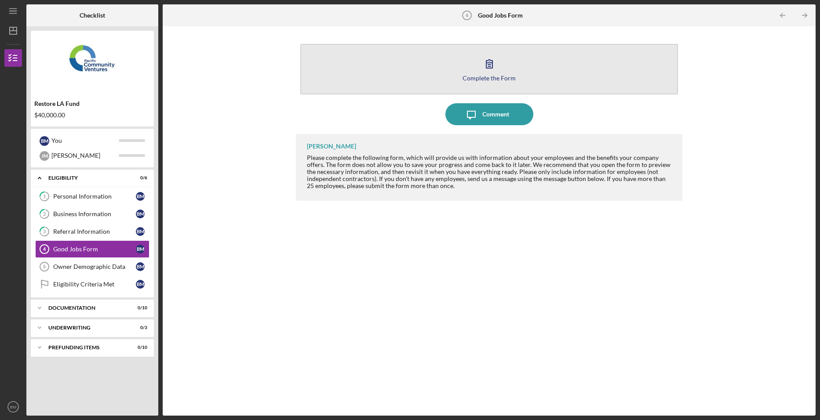
click at [493, 58] on icon "button" at bounding box center [489, 64] width 22 height 22
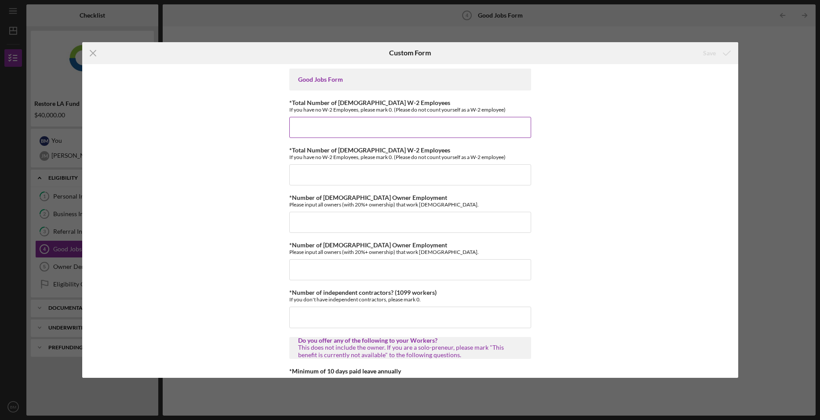
click at [453, 124] on input "*Total Number of [DEMOGRAPHIC_DATA] W-2 Employees" at bounding box center [410, 127] width 242 height 21
type input "0"
click at [404, 177] on input "*Total Number of [DEMOGRAPHIC_DATA] W-2 Employees" at bounding box center [410, 174] width 242 height 21
type input "0"
click at [380, 221] on input "*Number of [DEMOGRAPHIC_DATA] Owner Employment" at bounding box center [410, 222] width 242 height 21
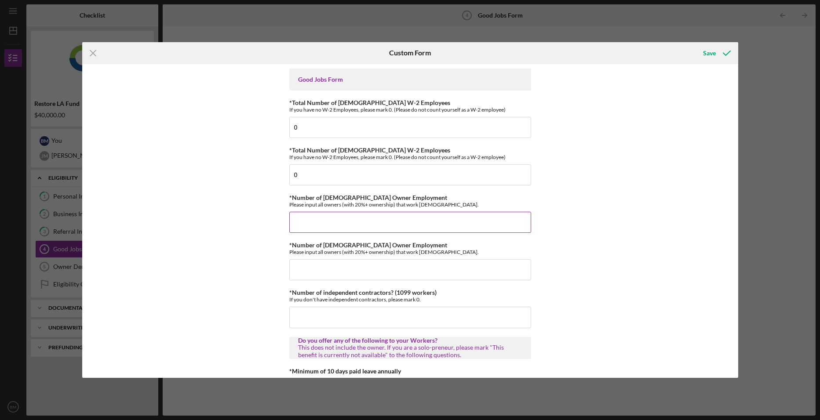
type input "2"
type input "1"
click at [312, 270] on input "*Number of [DEMOGRAPHIC_DATA] Owner Employment" at bounding box center [410, 269] width 242 height 21
type input "1"
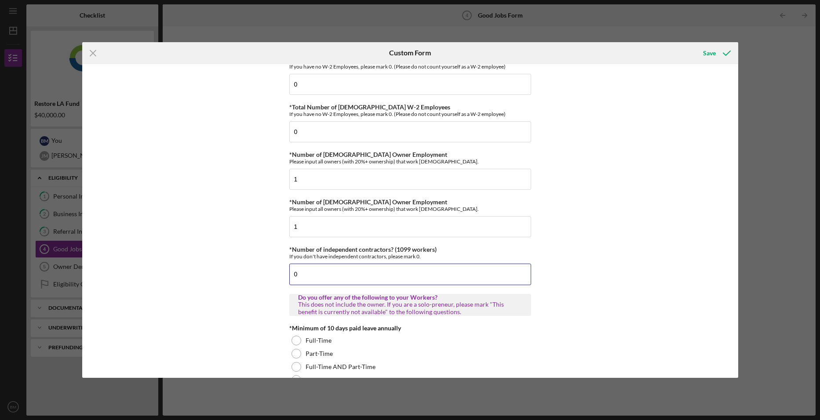
scroll to position [94, 0]
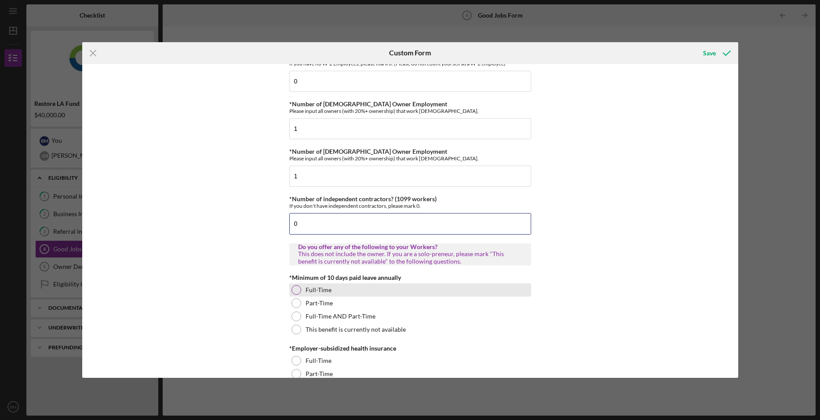
type input "0"
click at [320, 290] on label "Full-Time" at bounding box center [319, 290] width 26 height 7
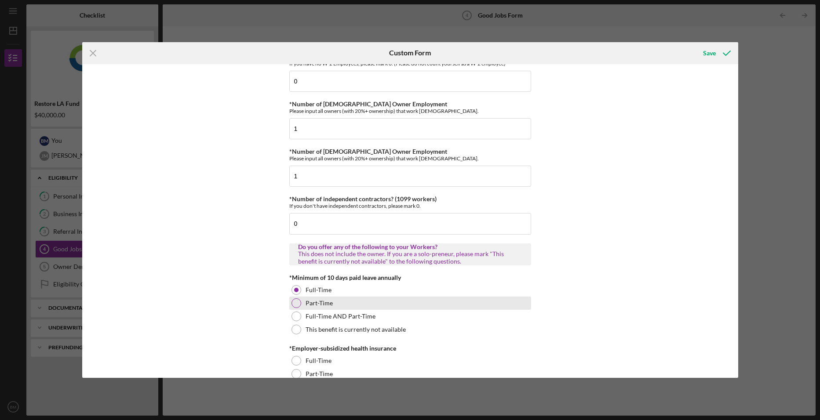
scroll to position [182, 0]
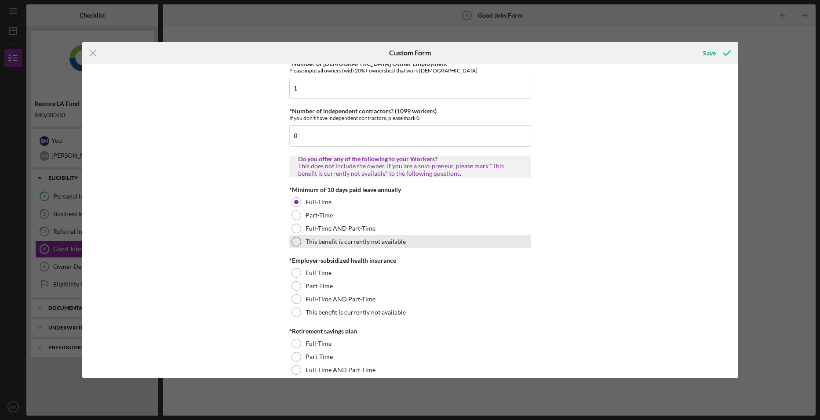
click at [307, 244] on label "This benefit is currently not available" at bounding box center [356, 241] width 100 height 7
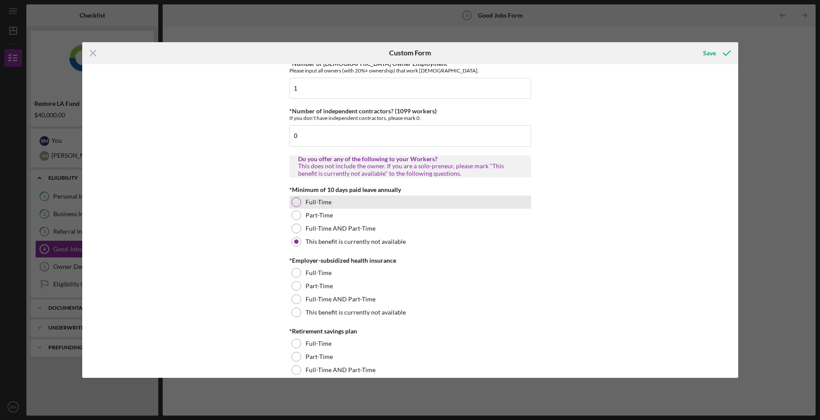
click at [303, 207] on div "Full-Time" at bounding box center [410, 202] width 242 height 13
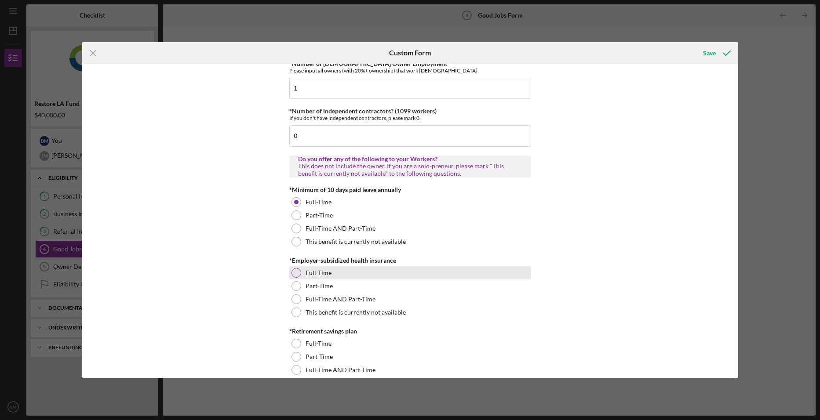
click at [330, 278] on div "Full-Time" at bounding box center [410, 272] width 242 height 13
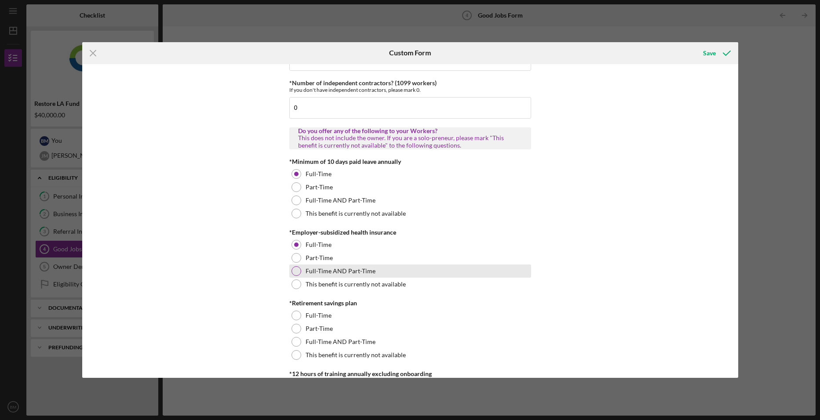
scroll to position [226, 0]
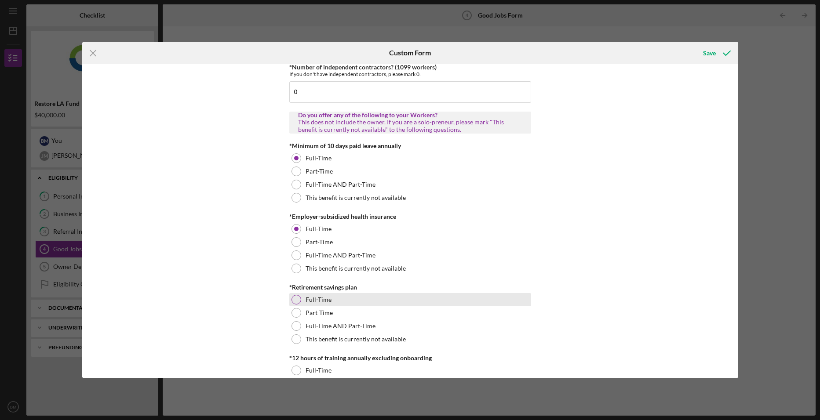
click at [327, 305] on div "Full-Time" at bounding box center [410, 299] width 242 height 13
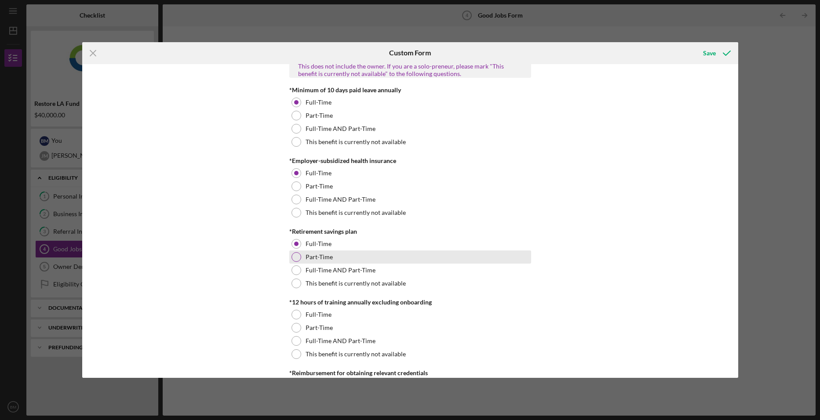
scroll to position [358, 0]
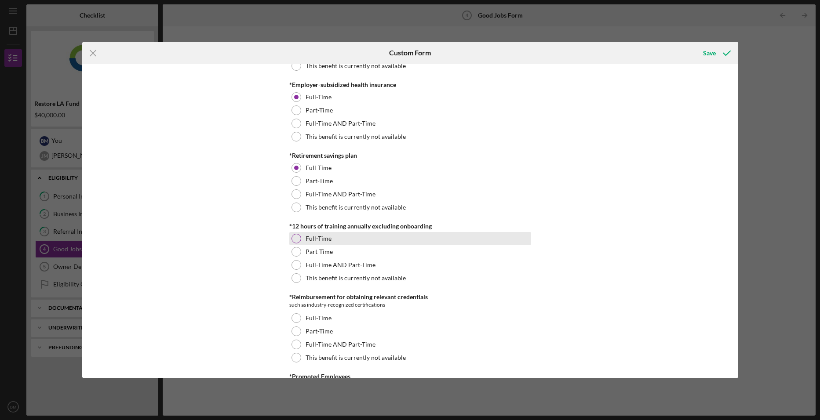
click at [374, 239] on div "Full-Time" at bounding box center [410, 238] width 242 height 13
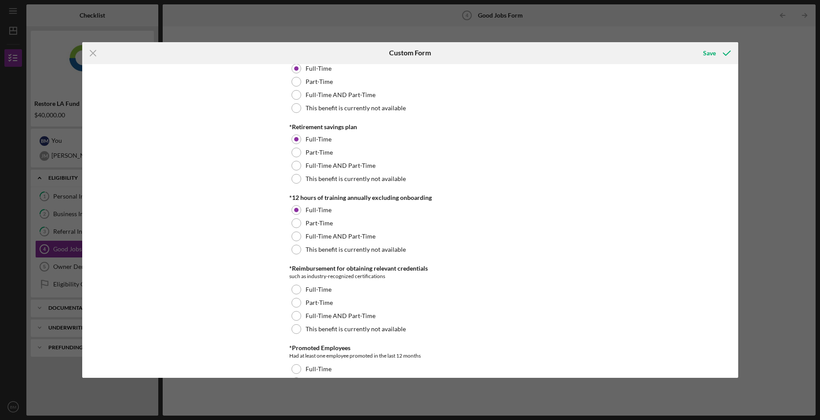
scroll to position [401, 0]
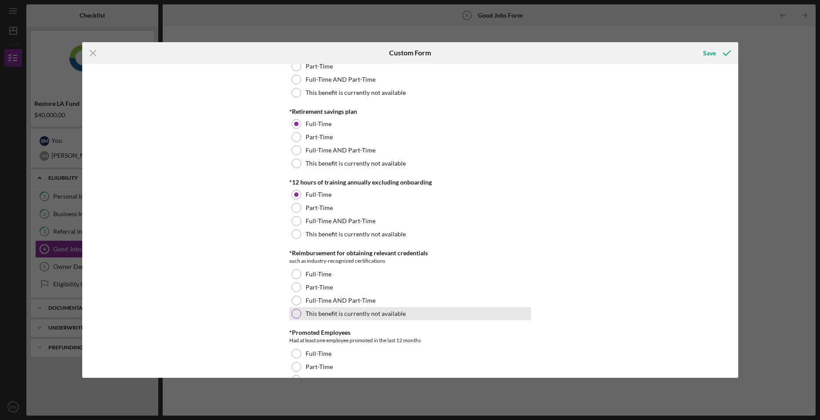
click at [393, 315] on label "This benefit is currently not available" at bounding box center [356, 313] width 100 height 7
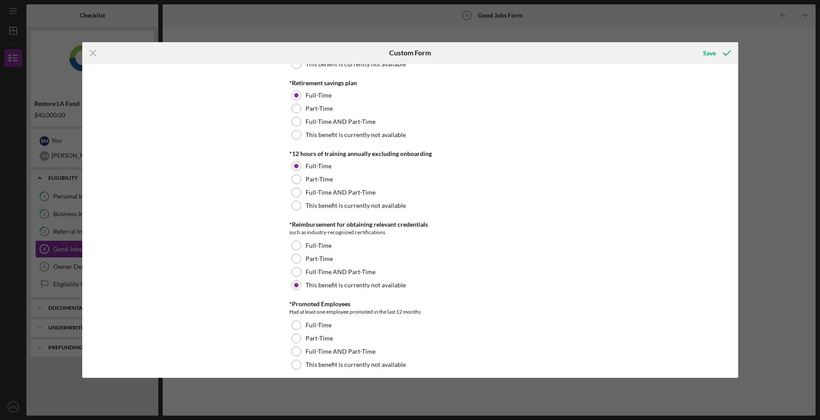
scroll to position [445, 0]
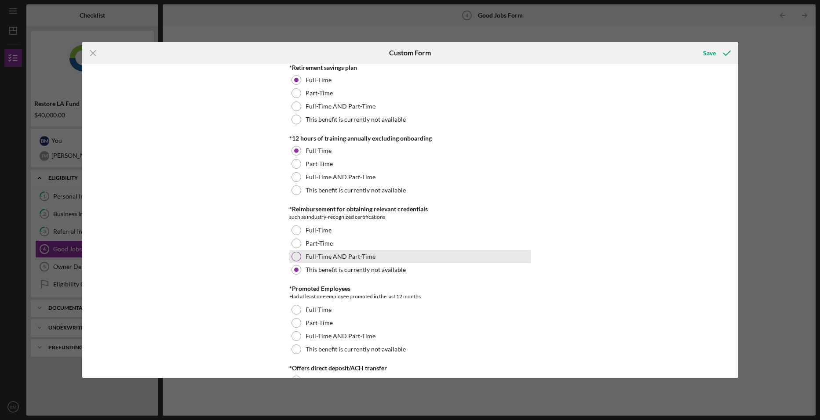
click at [340, 252] on div "Full-Time AND Part-Time" at bounding box center [410, 256] width 242 height 13
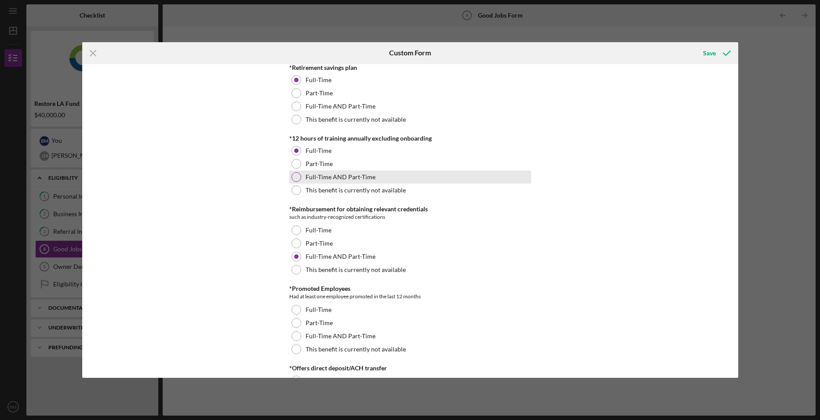
click at [339, 175] on label "Full-Time AND Part-Time" at bounding box center [341, 177] width 70 height 7
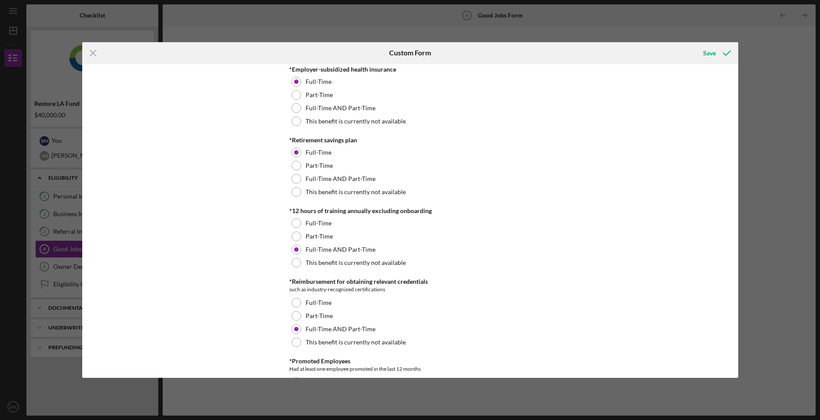
scroll to position [358, 0]
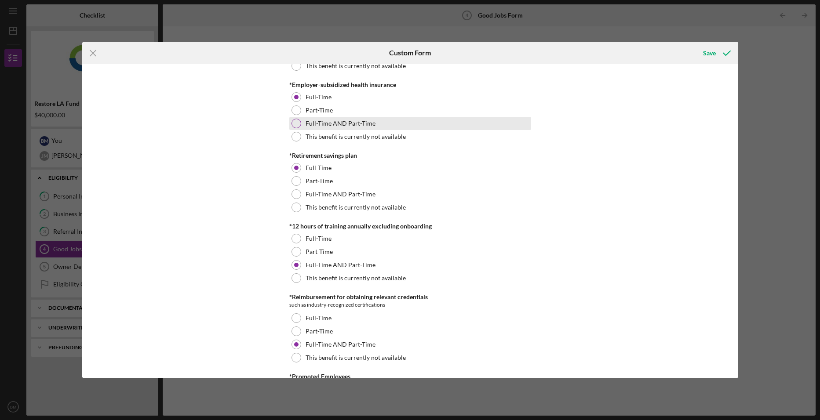
click at [360, 120] on label "Full-Time AND Part-Time" at bounding box center [341, 123] width 70 height 7
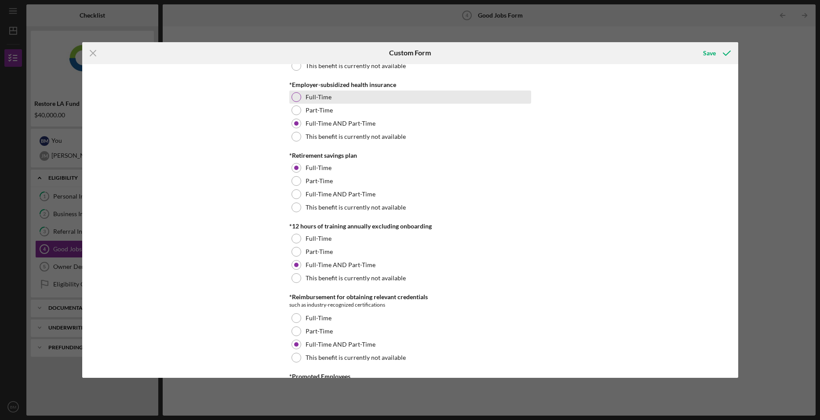
click at [309, 92] on div "Full-Time" at bounding box center [410, 97] width 242 height 13
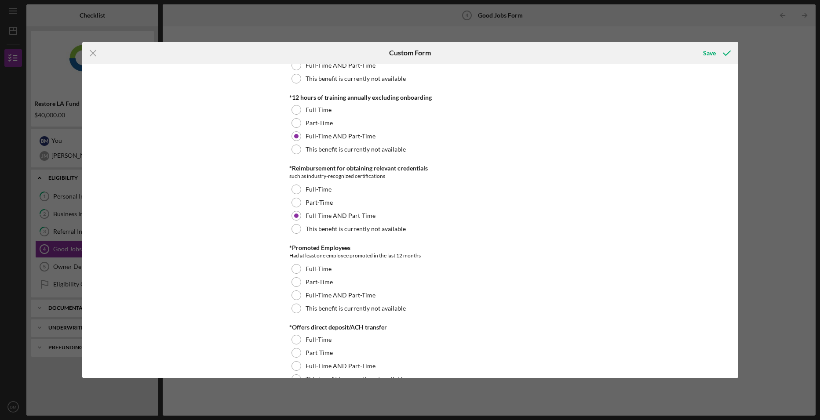
scroll to position [489, 0]
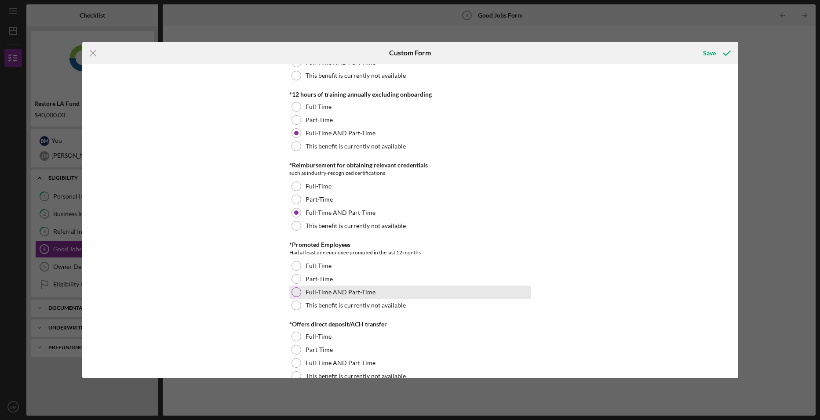
click at [382, 290] on div "Full-Time AND Part-Time" at bounding box center [410, 292] width 242 height 13
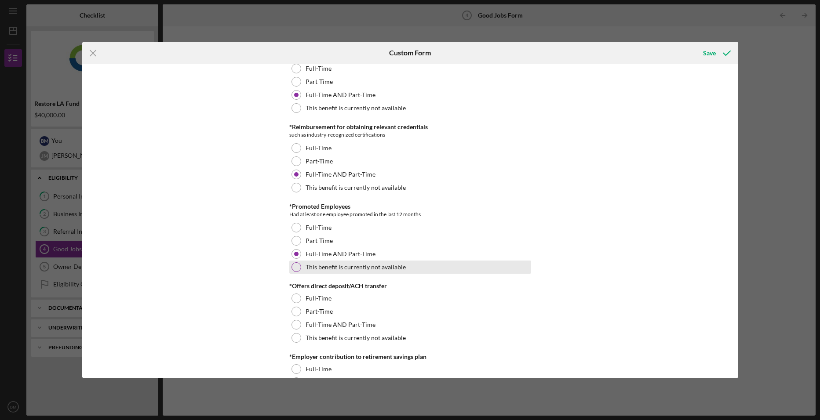
scroll to position [577, 0]
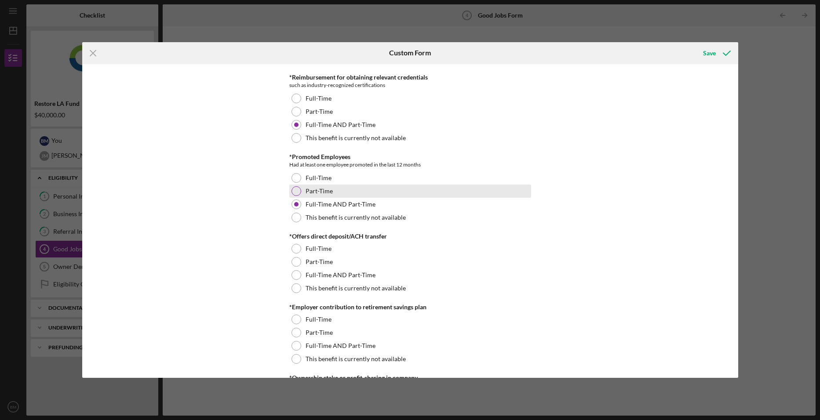
click at [318, 190] on label "Part-Time" at bounding box center [319, 191] width 27 height 7
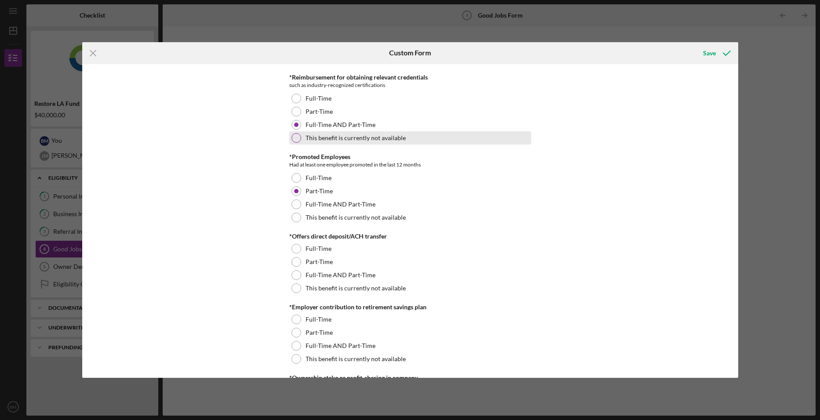
click at [320, 133] on div "This benefit is currently not available" at bounding box center [410, 137] width 242 height 13
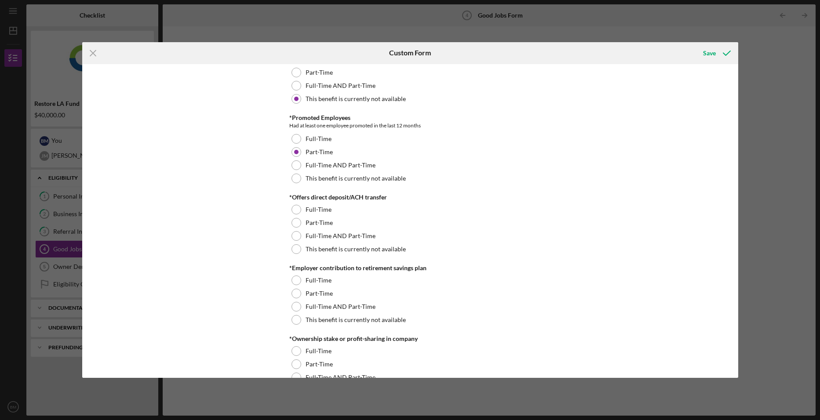
scroll to position [665, 0]
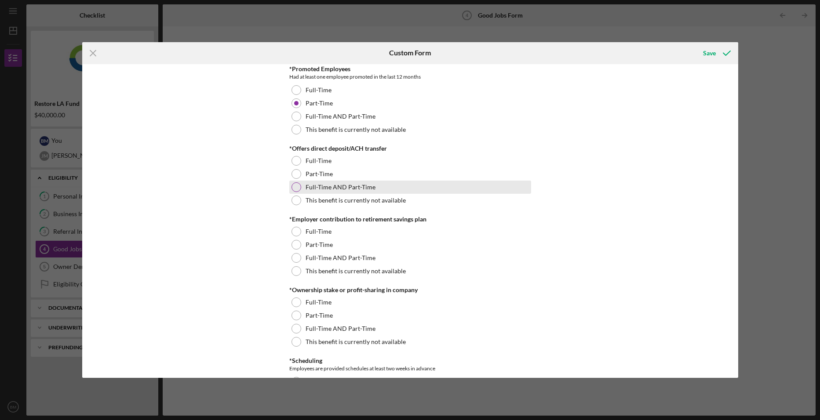
click at [335, 186] on label "Full-Time AND Part-Time" at bounding box center [341, 187] width 70 height 7
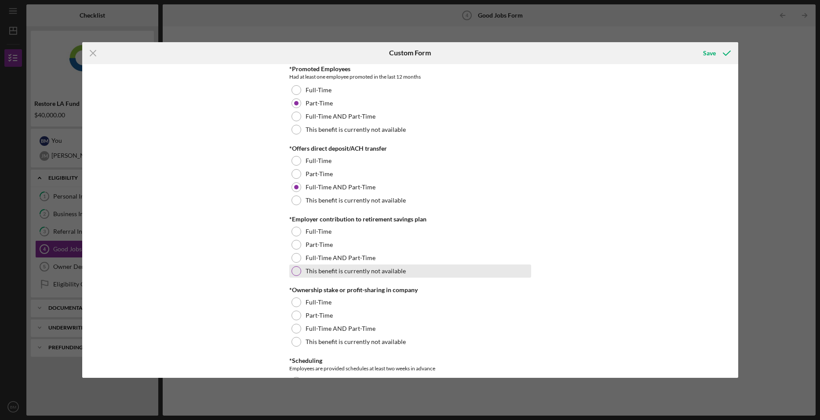
click at [321, 271] on label "This benefit is currently not available" at bounding box center [356, 271] width 100 height 7
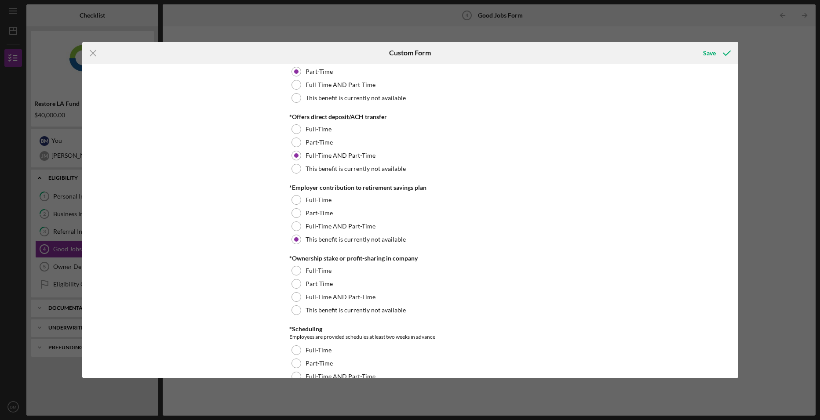
scroll to position [709, 0]
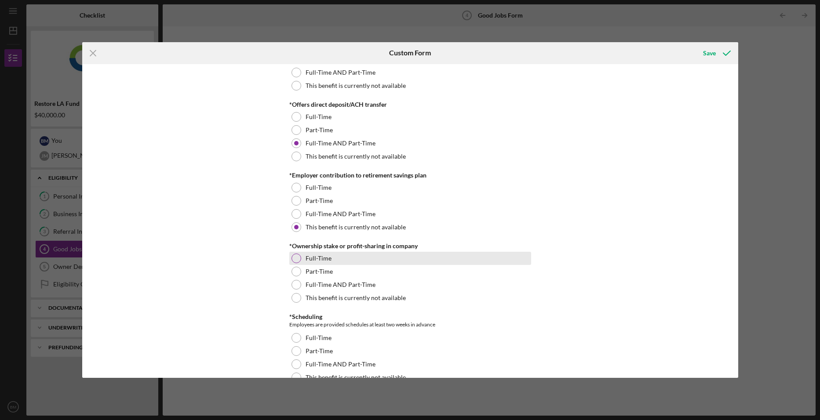
click at [344, 258] on div "Full-Time" at bounding box center [410, 258] width 242 height 13
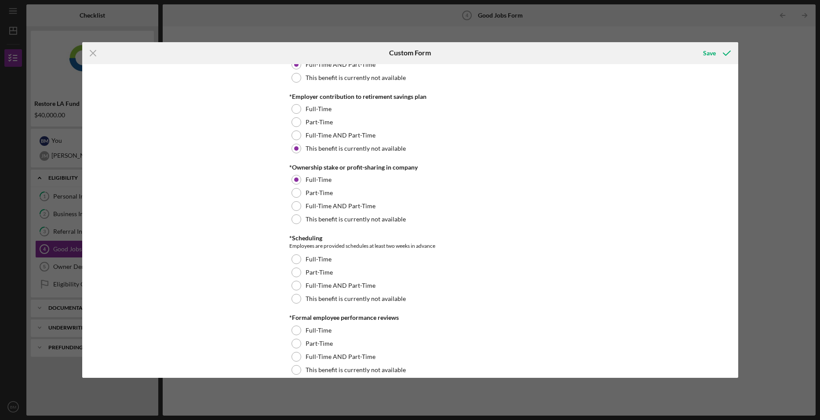
scroll to position [797, 0]
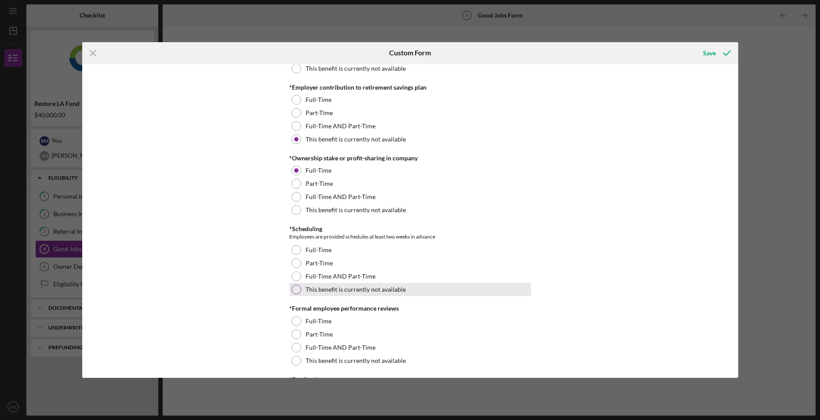
click at [374, 291] on label "This benefit is currently not available" at bounding box center [356, 289] width 100 height 7
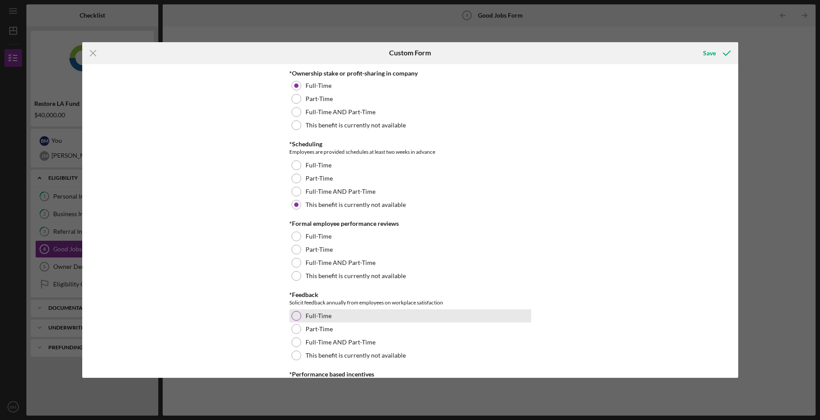
scroll to position [885, 0]
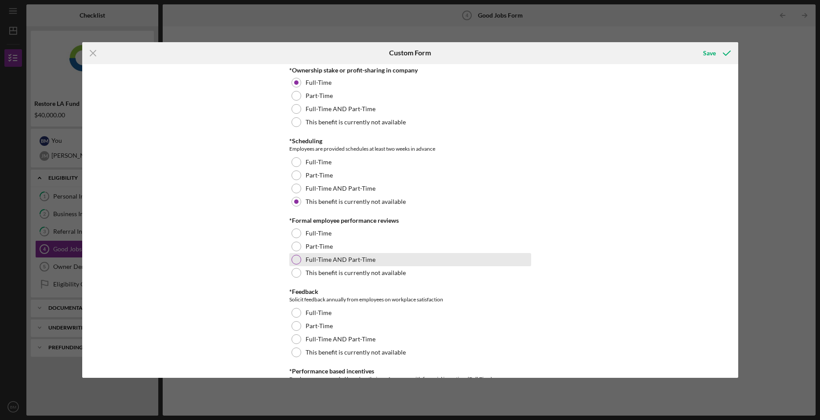
click at [353, 258] on label "Full-Time AND Part-Time" at bounding box center [341, 259] width 70 height 7
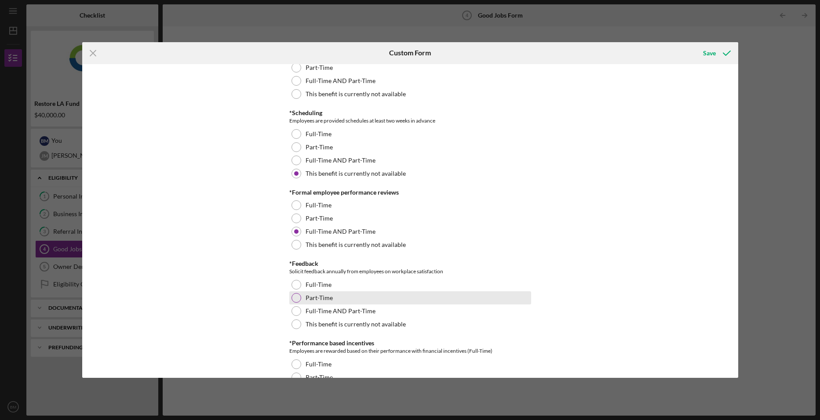
scroll to position [929, 0]
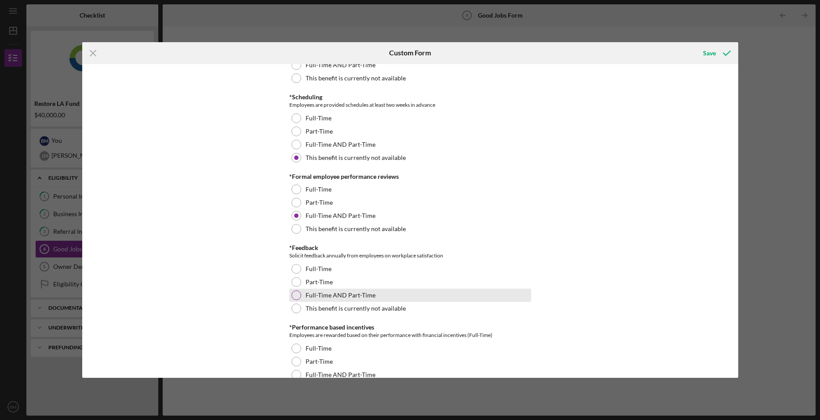
click at [318, 298] on label "Full-Time AND Part-Time" at bounding box center [341, 295] width 70 height 7
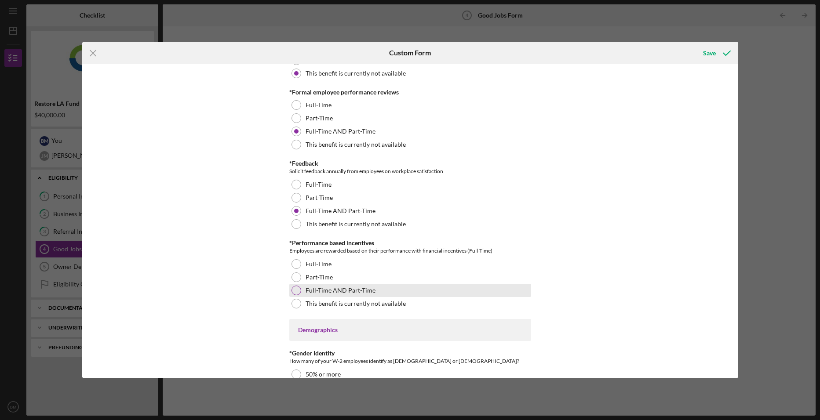
scroll to position [1017, 0]
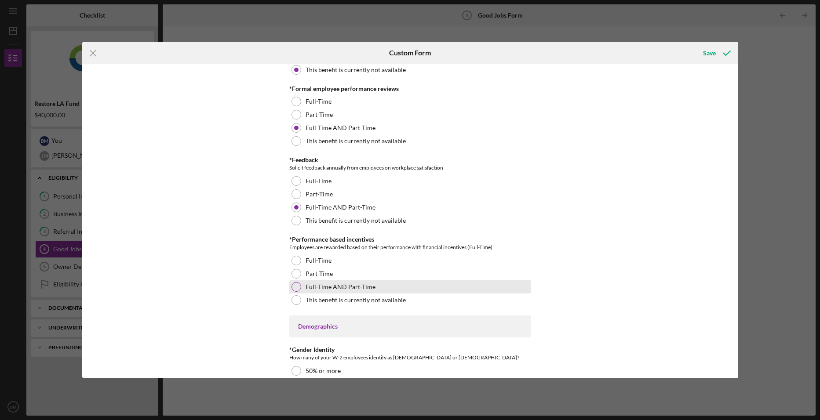
click at [360, 285] on label "Full-Time AND Part-Time" at bounding box center [341, 287] width 70 height 7
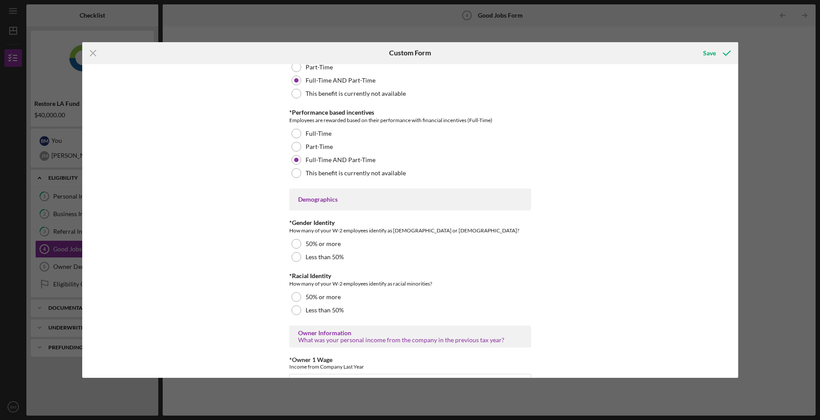
scroll to position [1149, 0]
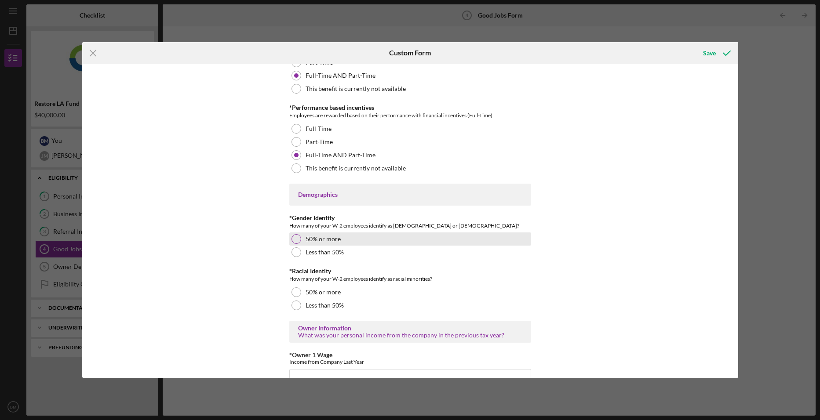
click at [296, 240] on div at bounding box center [297, 239] width 10 height 10
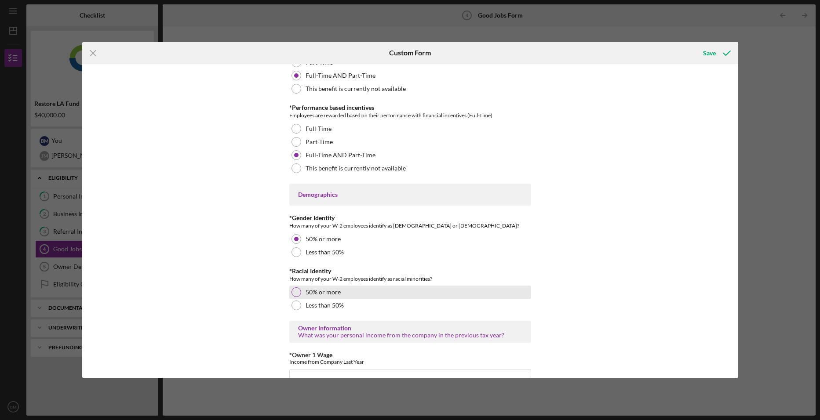
click at [311, 294] on label "50% or more" at bounding box center [323, 292] width 35 height 7
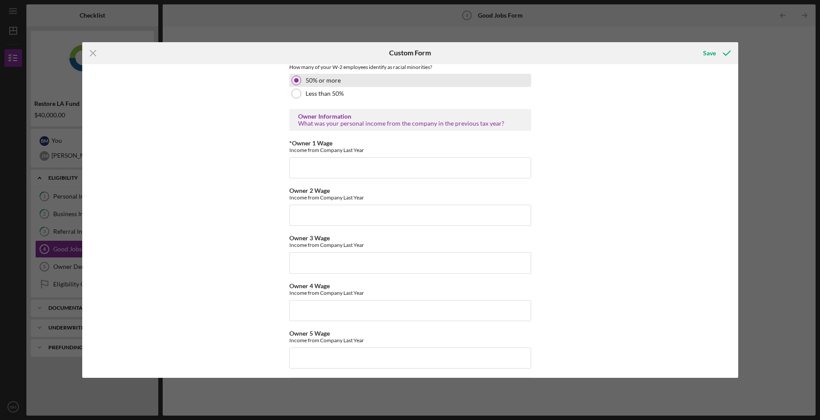
scroll to position [1369, 0]
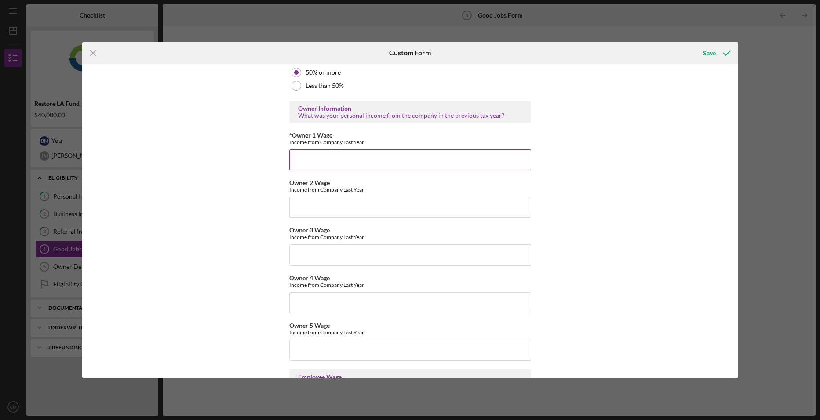
click at [430, 157] on input "*Owner 1 Wage" at bounding box center [410, 160] width 242 height 21
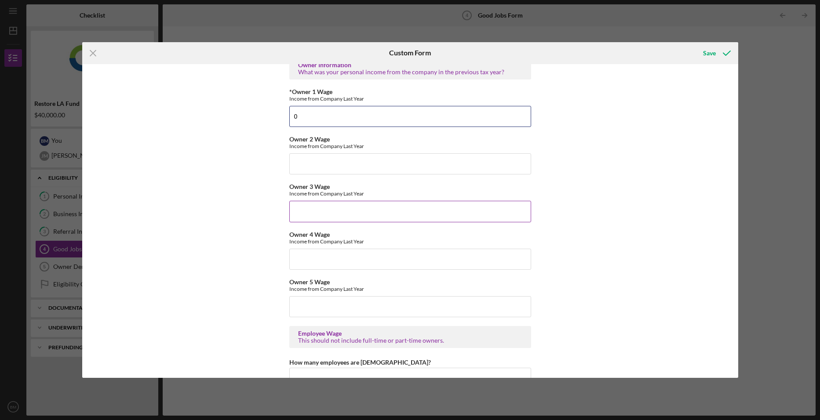
scroll to position [1413, 0]
type input "0"
click at [332, 168] on input "Owner 2 Wage" at bounding box center [410, 163] width 242 height 21
type input "$0"
click at [325, 264] on input "Owner 4 Wage" at bounding box center [410, 258] width 242 height 21
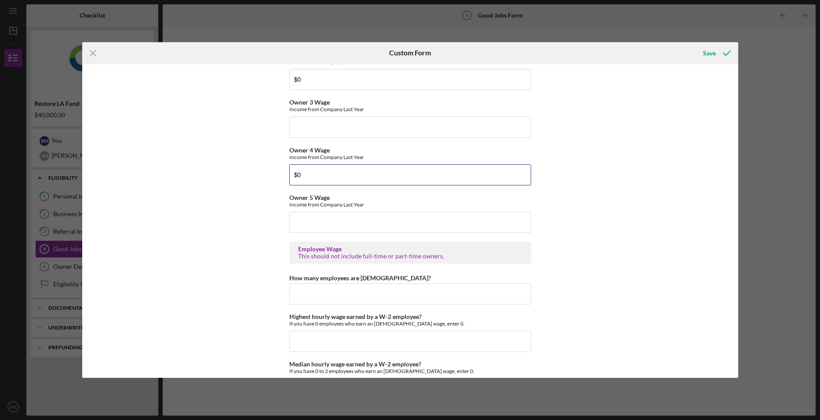
scroll to position [1501, 0]
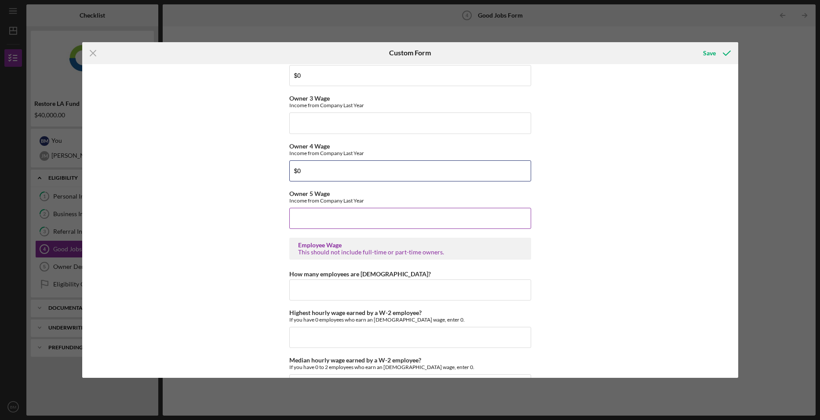
type input "$0"
click at [332, 223] on input "Owner 5 Wage" at bounding box center [410, 218] width 242 height 21
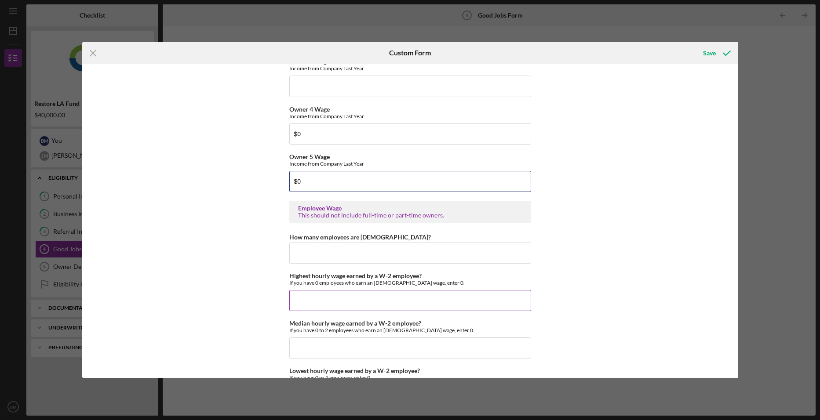
scroll to position [1589, 0]
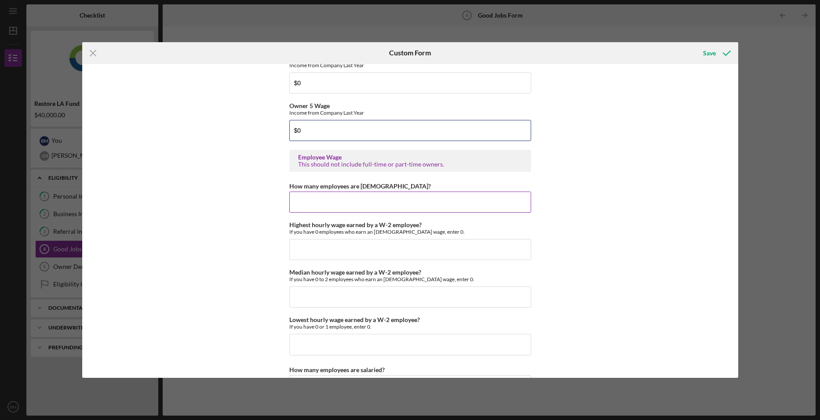
type input "$0"
click at [439, 199] on input "How many employees are [DEMOGRAPHIC_DATA]?" at bounding box center [410, 202] width 242 height 21
type input "0"
click at [348, 247] on input "Highest hourly wage earned by a W-2 employee?" at bounding box center [410, 249] width 242 height 21
type input "$0"
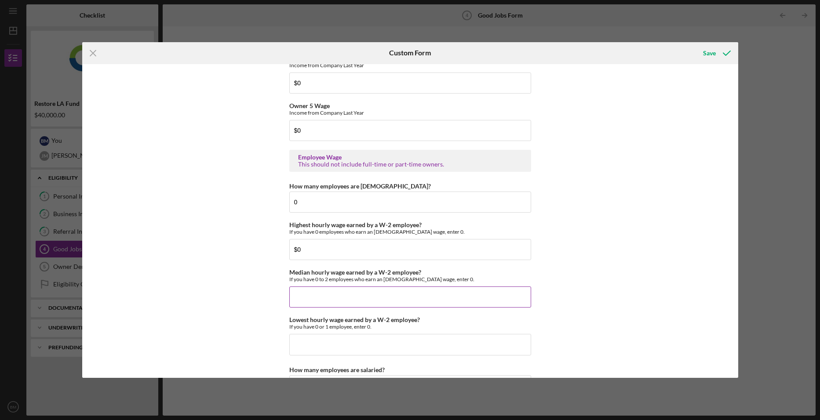
click at [346, 302] on input "Median hourly wage earned by a W-2 employee?" at bounding box center [410, 297] width 242 height 21
type input "$0"
click at [350, 345] on input "Lowest hourly wage earned by a W-2 employee?" at bounding box center [410, 344] width 242 height 21
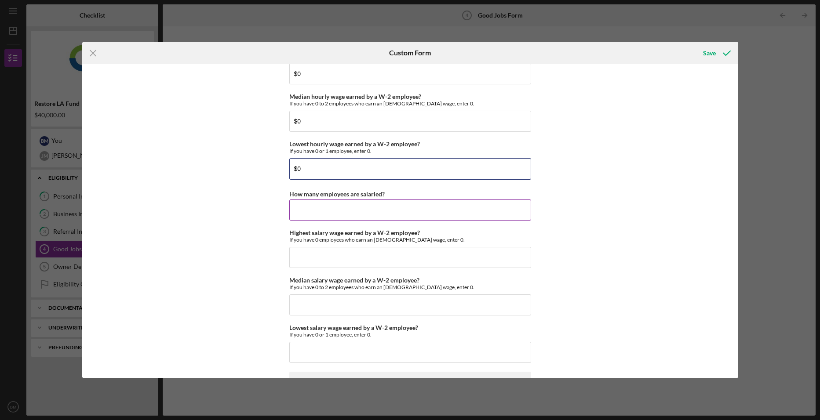
type input "$0"
click at [305, 200] on input "How many employees are salaried?" at bounding box center [410, 210] width 242 height 21
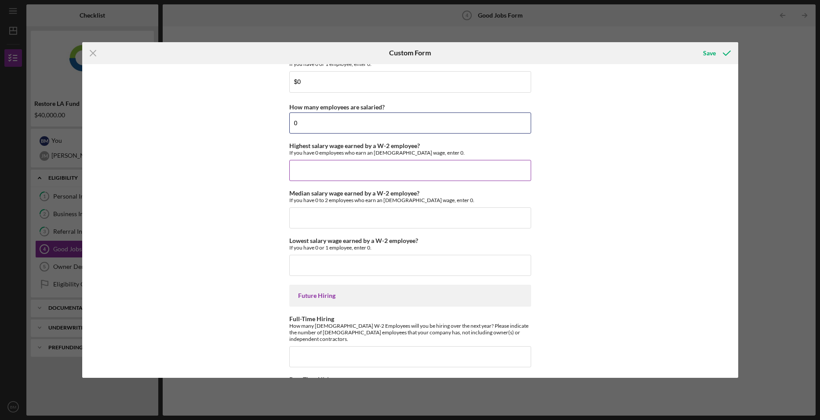
scroll to position [1853, 0]
type input "0"
click at [342, 164] on input "Highest salary wage earned by a W-2 employee?" at bounding box center [410, 169] width 242 height 21
type input "$0"
click at [346, 212] on input "Median salary wage earned by a W-2 employee?" at bounding box center [410, 217] width 242 height 21
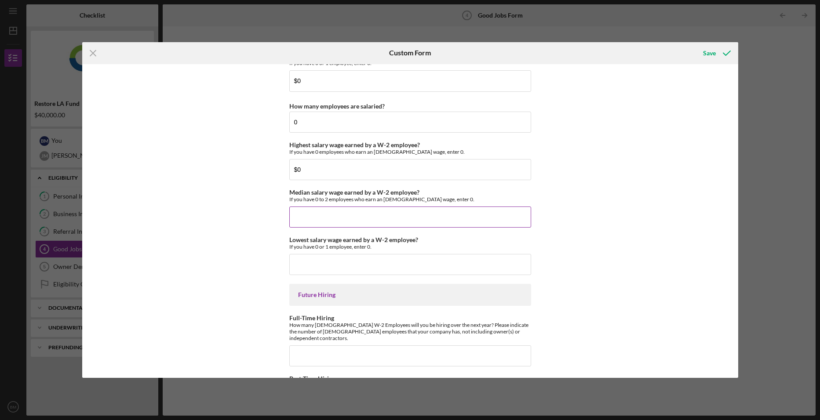
type input "$."
type input "$0"
click at [354, 266] on input "Lowest salary wage earned by a W-2 employee?" at bounding box center [410, 264] width 242 height 21
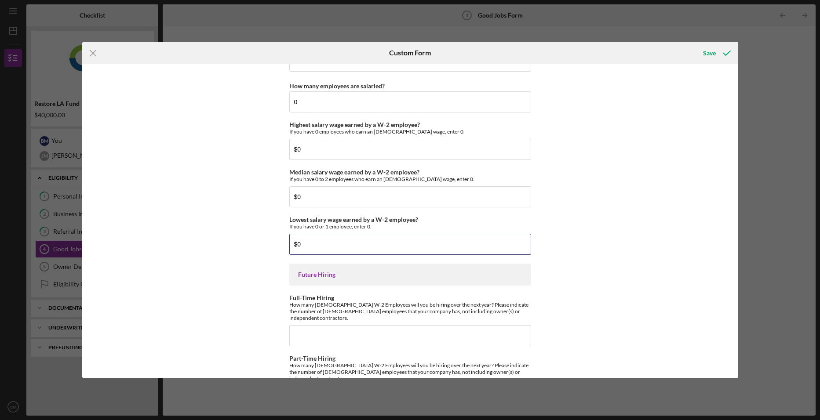
scroll to position [1902, 0]
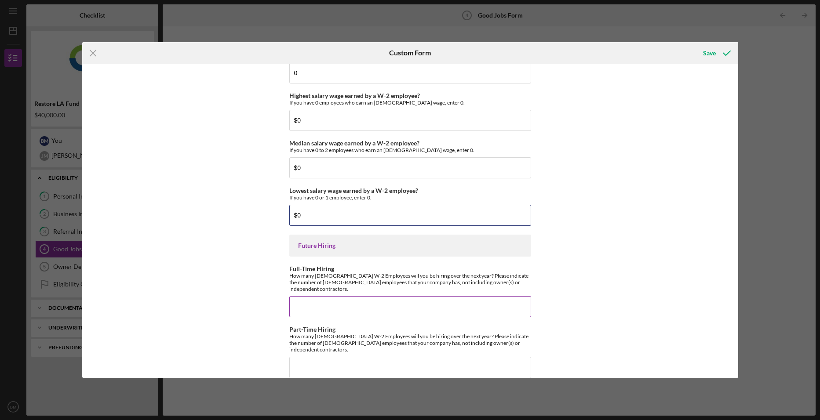
type input "$0"
click at [346, 296] on input "Full-Time Hiring" at bounding box center [410, 306] width 242 height 21
type input "3"
click at [333, 357] on input "Part-Time Hiring" at bounding box center [410, 367] width 242 height 21
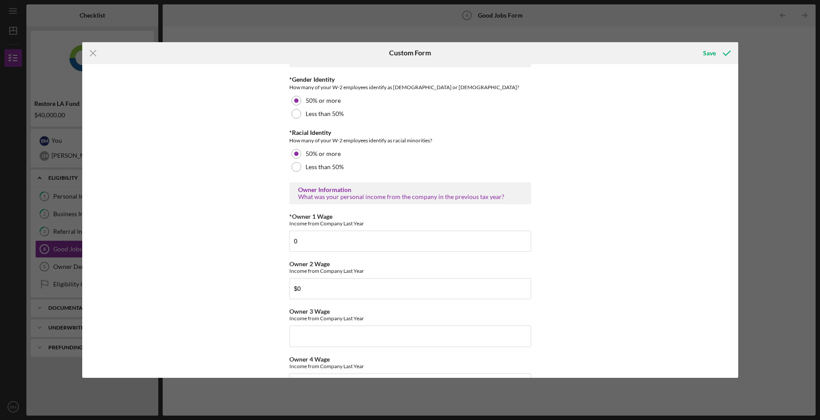
scroll to position [1287, 0]
type input "1"
click at [729, 52] on polyline "submit" at bounding box center [726, 53] width 7 height 4
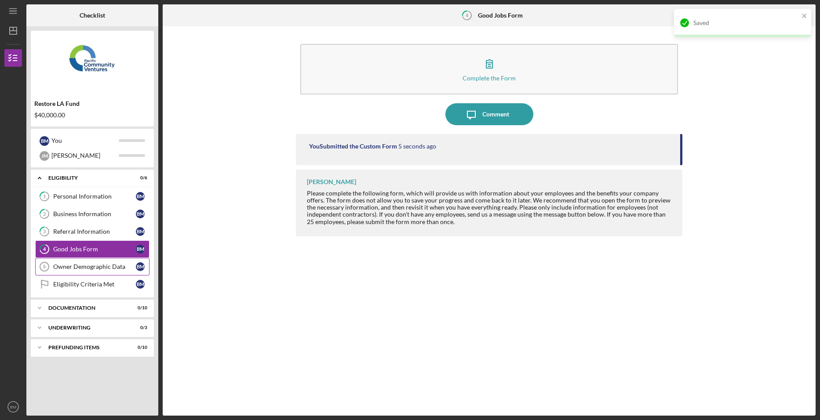
click at [109, 266] on div "Owner Demographic Data" at bounding box center [94, 266] width 83 height 7
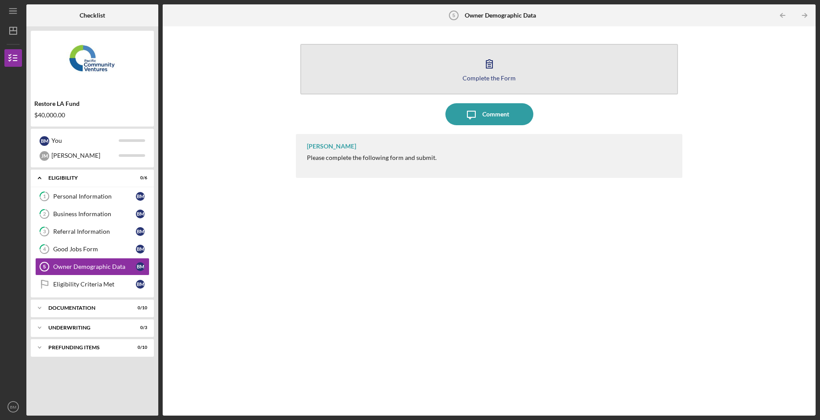
click at [501, 68] on button "Complete the Form Form" at bounding box center [489, 69] width 378 height 51
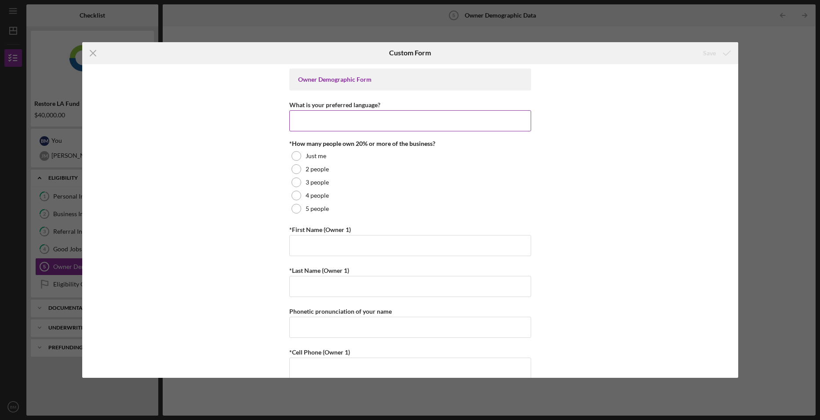
click at [380, 117] on input "What is your preferred language?" at bounding box center [410, 120] width 242 height 21
type input "English"
click at [308, 170] on label "2 people" at bounding box center [317, 169] width 23 height 7
click at [316, 249] on input "*First Name (Owner 1)" at bounding box center [410, 245] width 242 height 21
type input "Briesa"
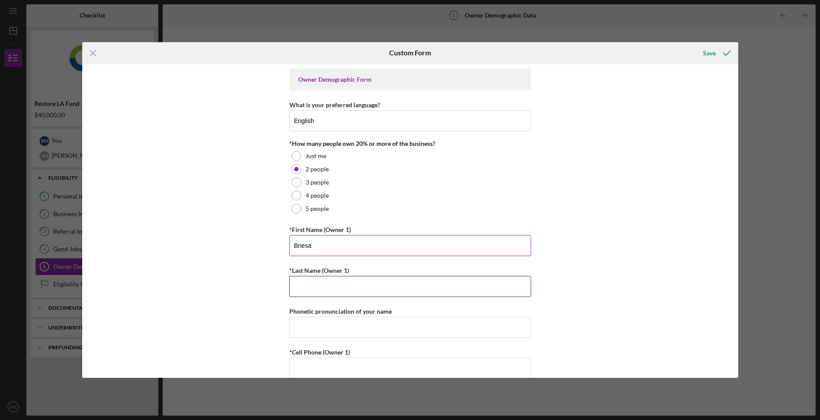
type input "[PERSON_NAME]"
type input "6617411824"
type input "[EMAIL_ADDRESS][DOMAIN_NAME]"
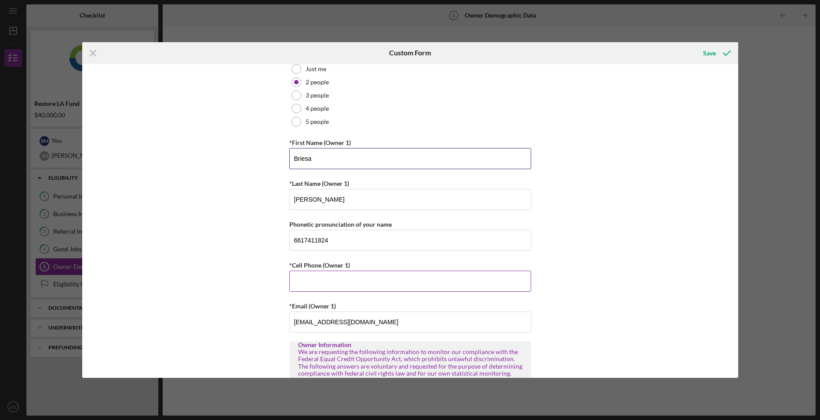
scroll to position [88, 0]
click at [389, 279] on input "*Cell Phone (Owner 1)" at bounding box center [410, 280] width 242 height 21
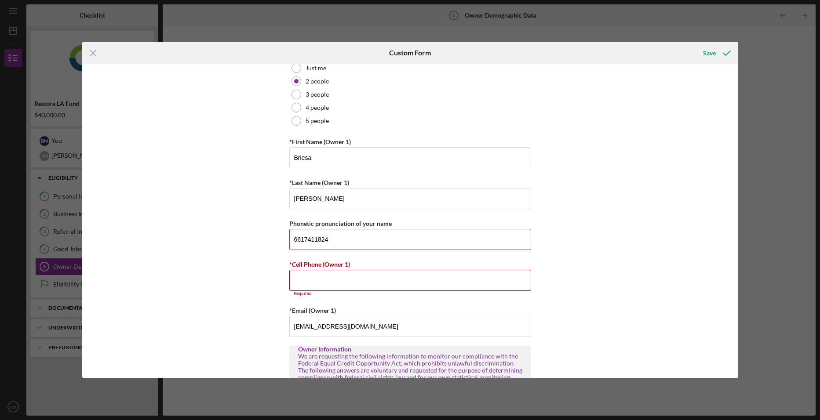
click at [347, 244] on input "6617411824" at bounding box center [410, 239] width 242 height 21
drag, startPoint x: 347, startPoint y: 242, endPoint x: 235, endPoint y: 237, distance: 112.2
click at [235, 237] on div "Owner Demographic Form What is your preferred language? English *How many peopl…" at bounding box center [410, 221] width 656 height 314
click at [315, 279] on input "*Cell Phone (Owner 1)" at bounding box center [410, 280] width 242 height 21
type input "[PHONE_NUMBER]"
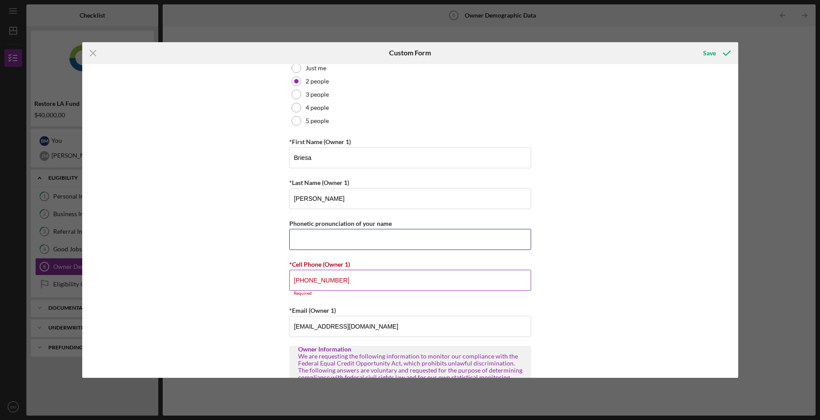
type input "6617411824"
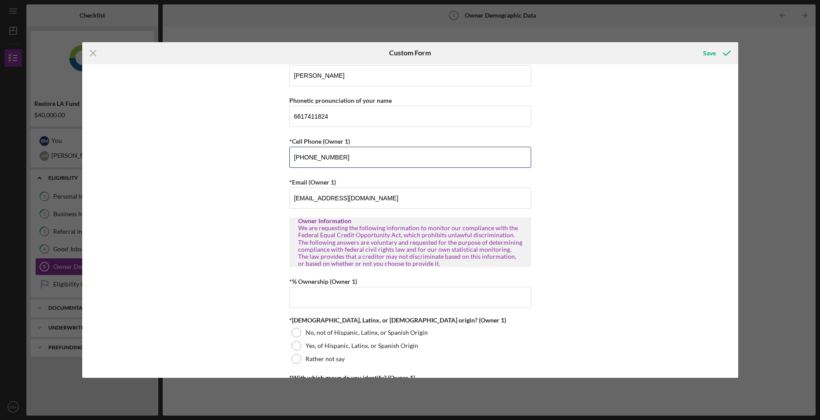
scroll to position [264, 0]
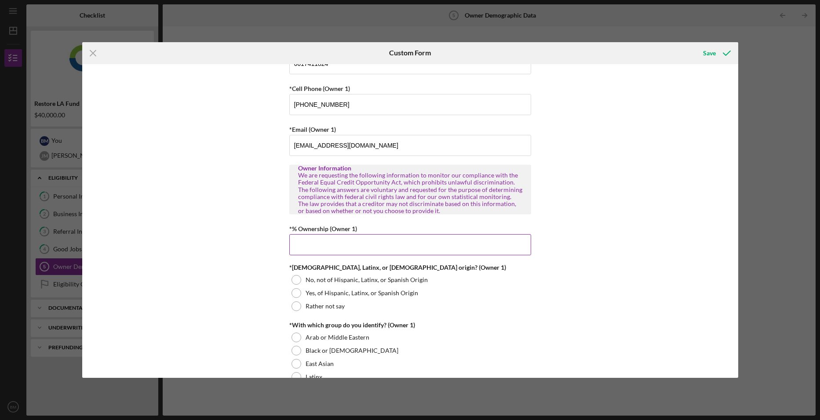
click at [341, 243] on input "*% Ownership (Owner 1)" at bounding box center [410, 244] width 242 height 21
type input "60.00000%"
click at [294, 279] on div at bounding box center [297, 280] width 10 height 10
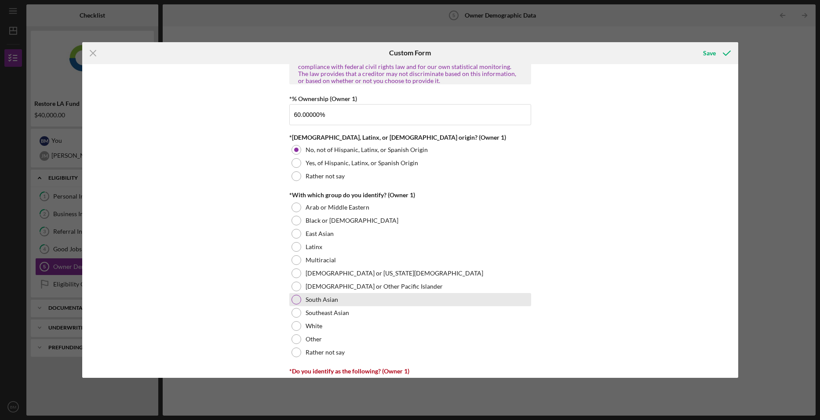
scroll to position [396, 0]
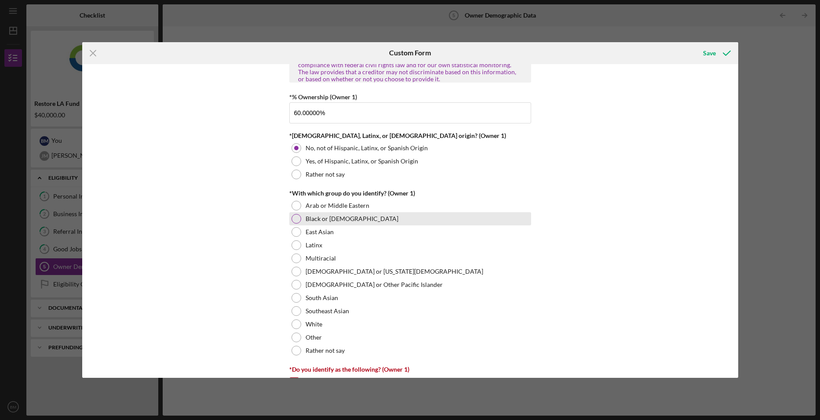
click at [298, 217] on div at bounding box center [297, 219] width 10 height 10
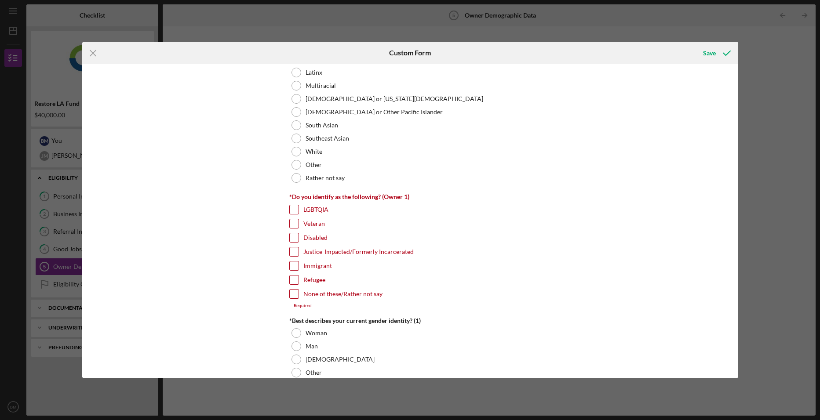
scroll to position [572, 0]
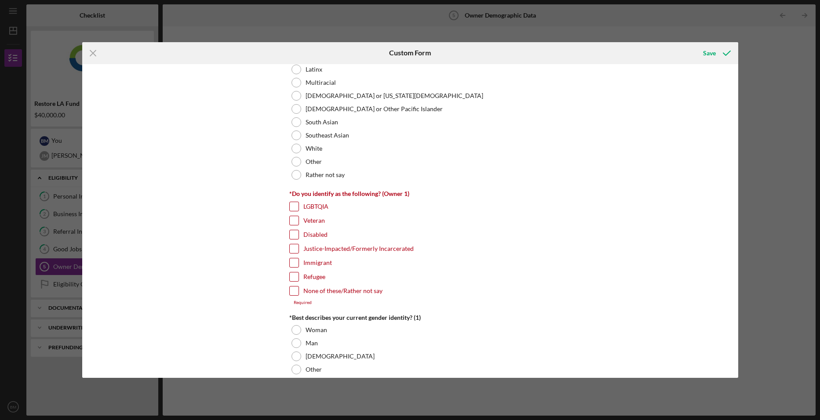
click at [294, 291] on input "None of these/Rather not say" at bounding box center [294, 291] width 9 height 9
checkbox input "true"
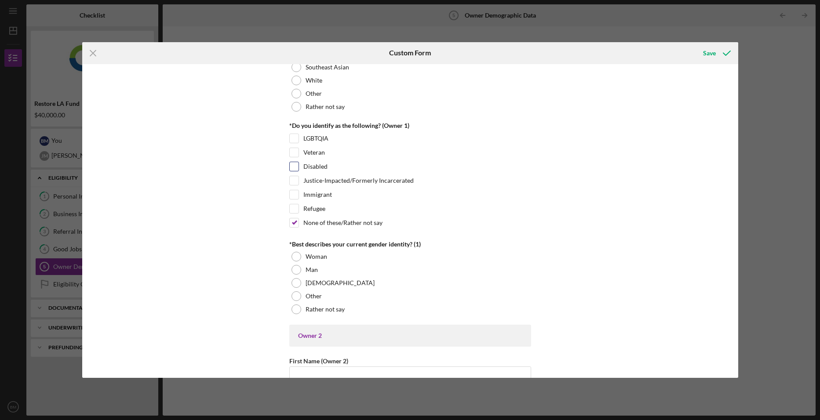
scroll to position [660, 0]
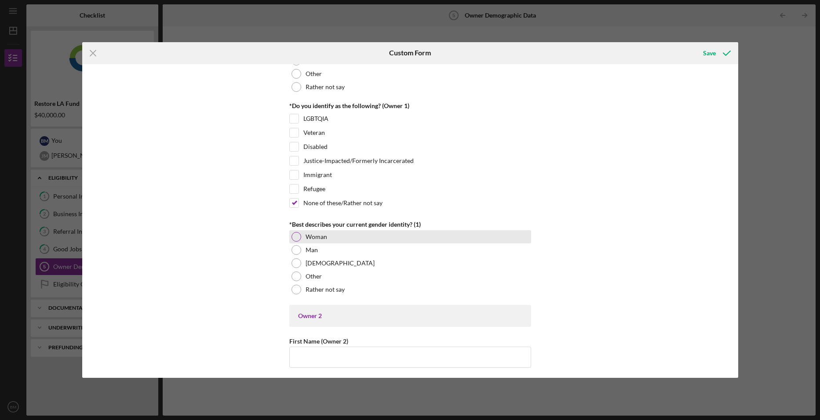
click at [320, 240] on label "Woman" at bounding box center [317, 237] width 22 height 7
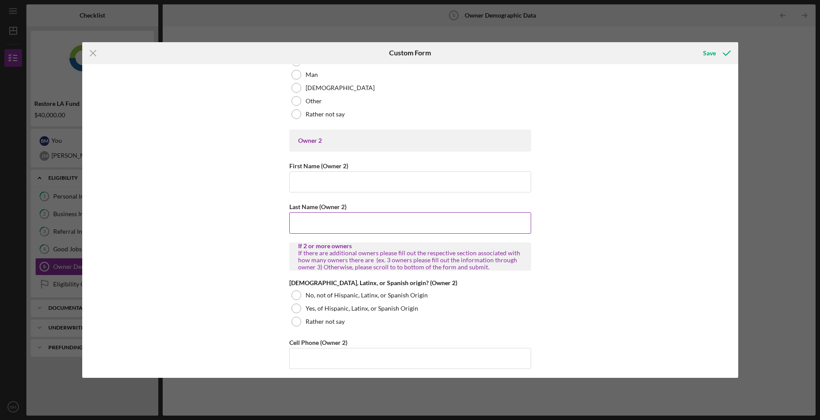
scroll to position [836, 0]
click at [377, 176] on input "First Name (Owner 2)" at bounding box center [410, 181] width 242 height 21
type input "[PERSON_NAME]"
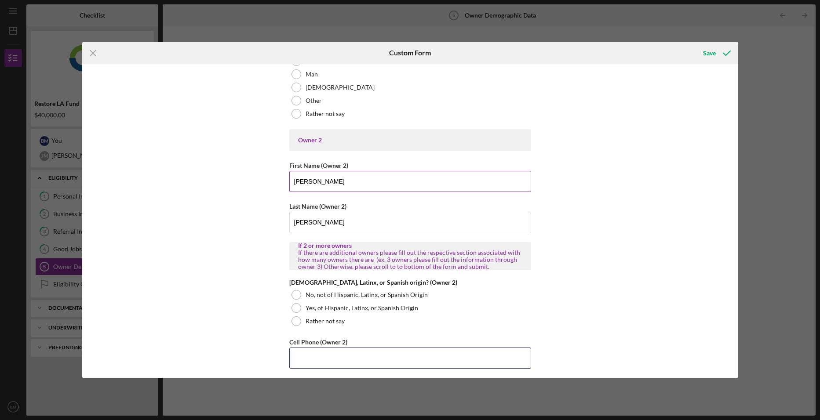
type input "[PHONE_NUMBER]"
type input "[EMAIL_ADDRESS][DOMAIN_NAME]"
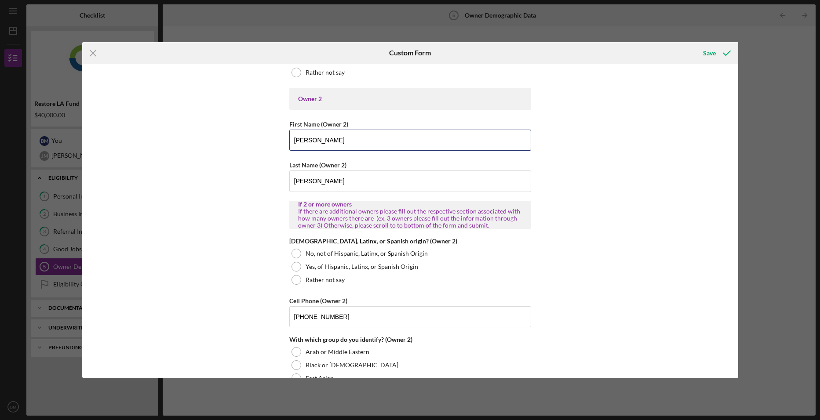
scroll to position [923, 0]
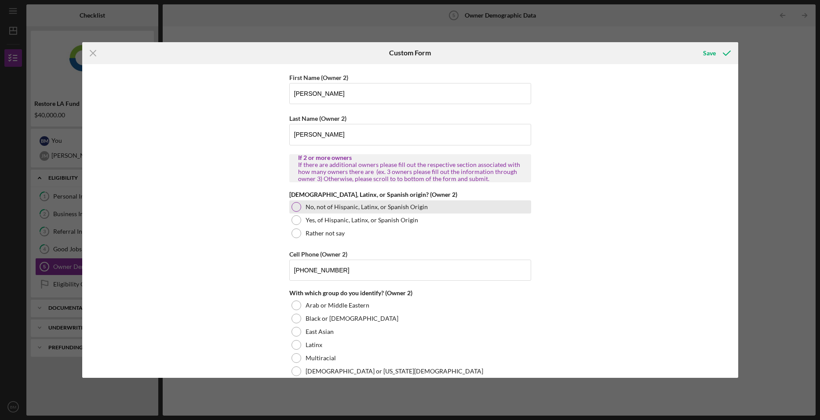
click at [297, 204] on div at bounding box center [297, 207] width 10 height 10
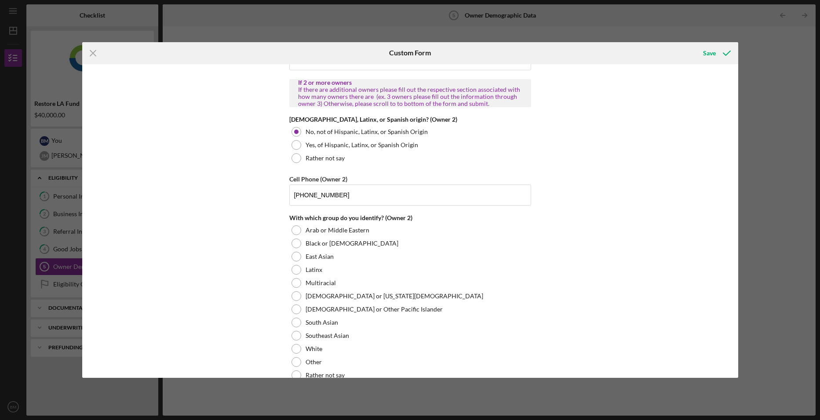
scroll to position [1011, 0]
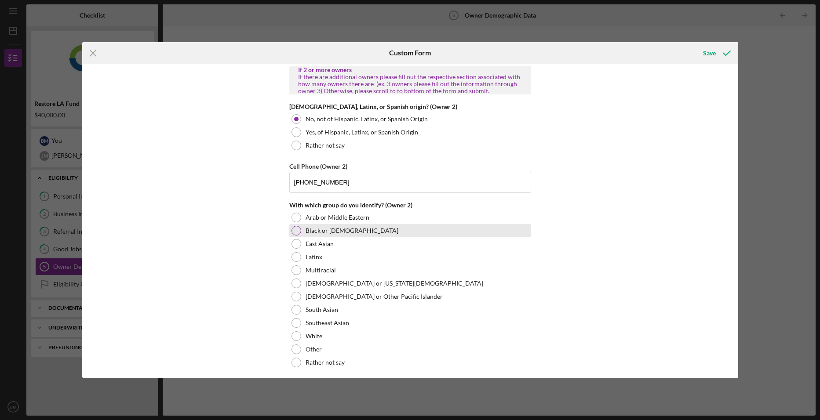
click at [306, 231] on label "Black or [DEMOGRAPHIC_DATA]" at bounding box center [352, 230] width 93 height 7
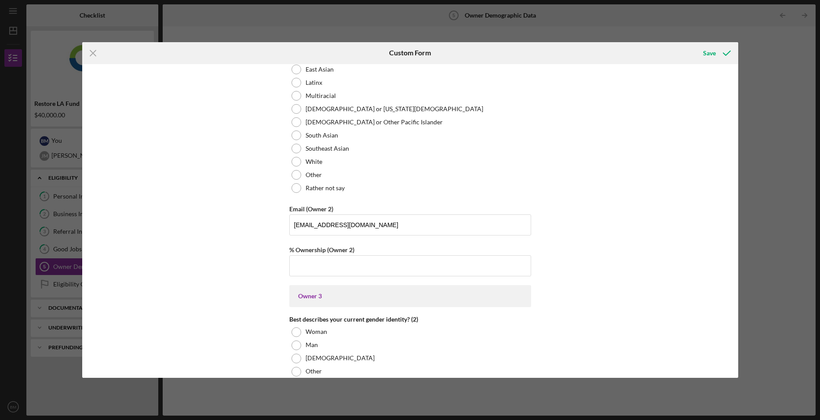
scroll to position [1187, 0]
click at [361, 265] on input "% Ownership (Owner 2)" at bounding box center [410, 264] width 242 height 21
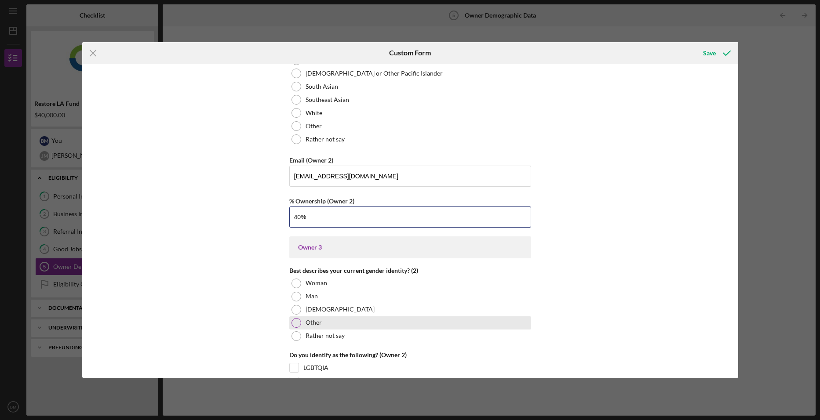
scroll to position [1275, 0]
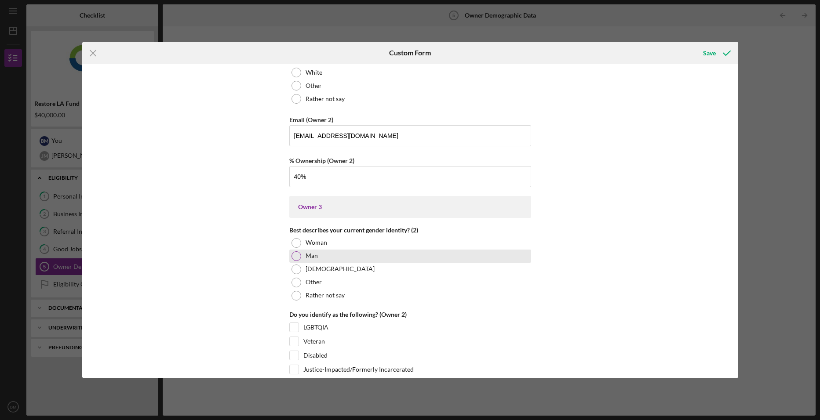
type input "40.00000%"
click at [292, 255] on div at bounding box center [297, 257] width 10 height 10
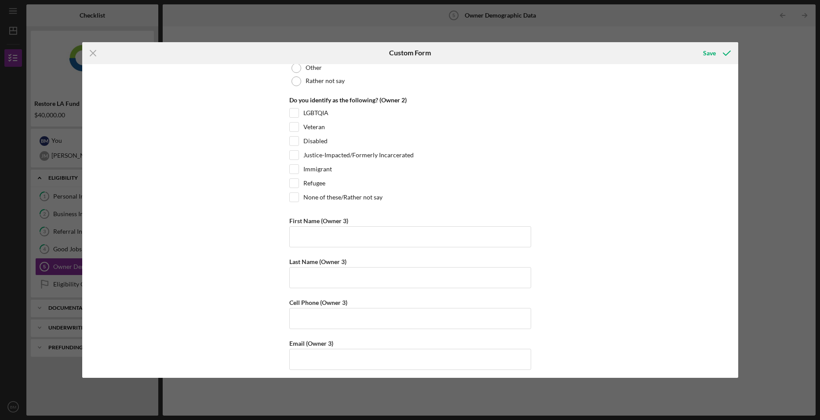
scroll to position [1495, 0]
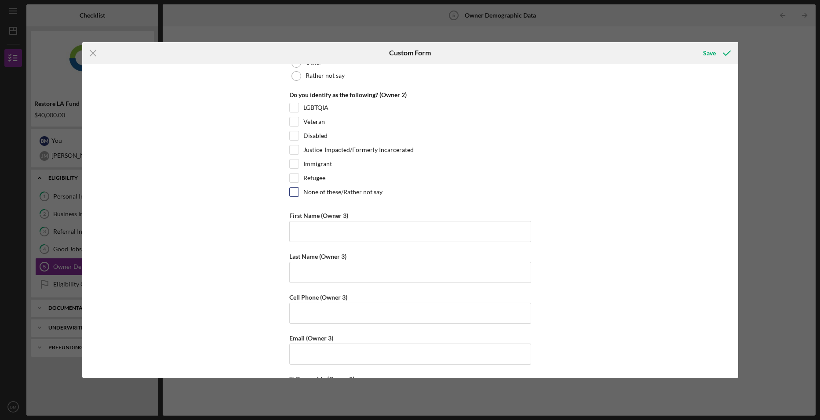
click at [292, 191] on input "None of these/Rather not say" at bounding box center [294, 192] width 9 height 9
checkbox input "true"
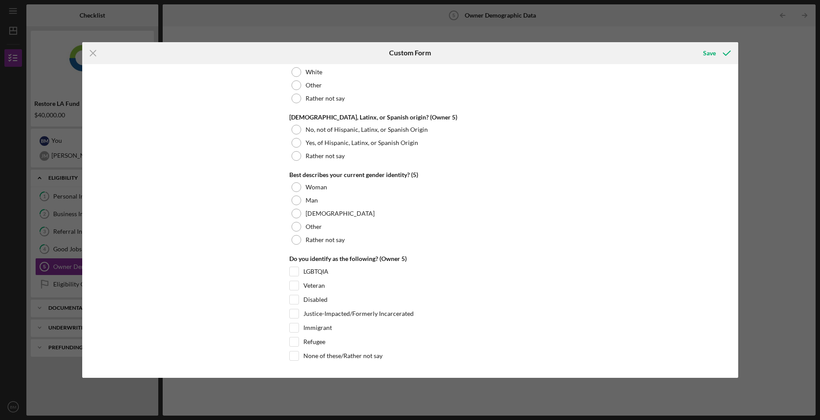
scroll to position [3318, 0]
click at [723, 61] on icon "submit" at bounding box center [727, 53] width 22 height 22
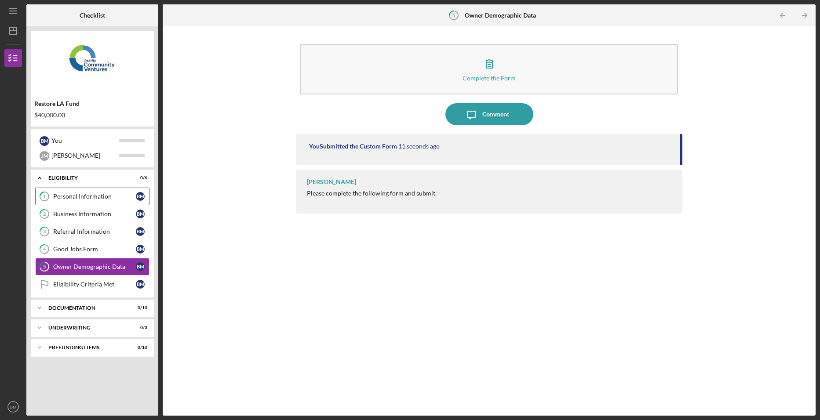
click at [86, 196] on div "Personal Information" at bounding box center [94, 196] width 83 height 7
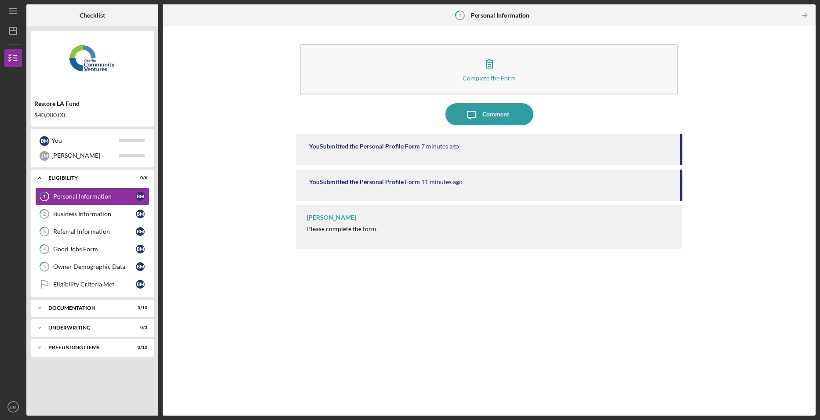
click at [453, 148] on time "7 minutes ago" at bounding box center [440, 146] width 38 height 7
click at [450, 179] on time "11 minutes ago" at bounding box center [441, 182] width 41 height 7
click at [73, 217] on div "Business Information" at bounding box center [94, 214] width 83 height 7
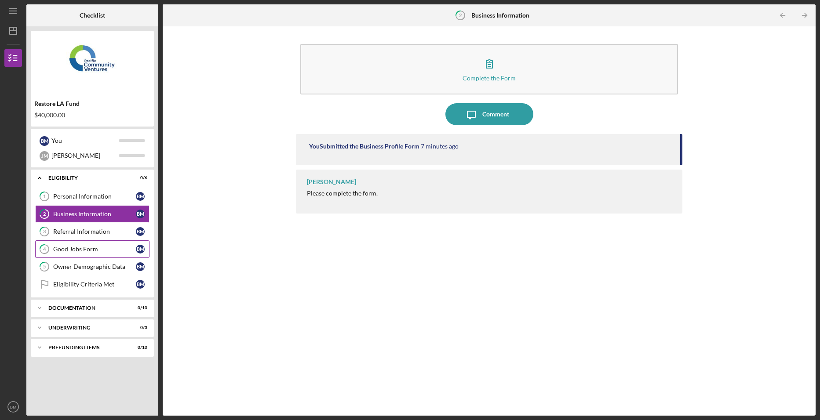
click at [77, 241] on link "4 Good Jobs Form [PERSON_NAME]" at bounding box center [92, 250] width 114 height 18
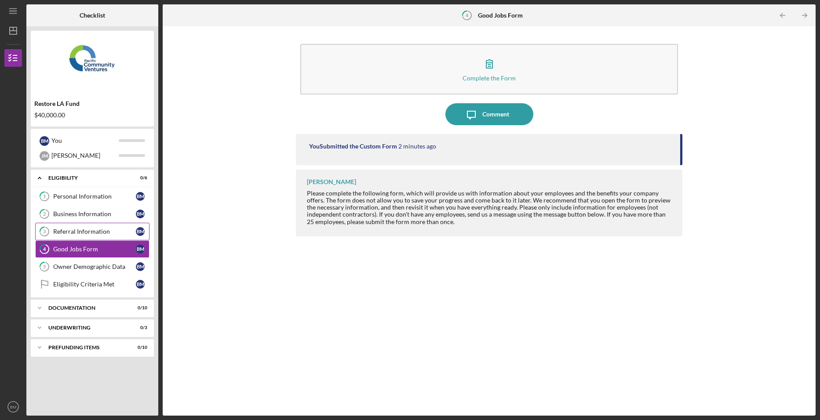
click at [77, 234] on div "Referral Information" at bounding box center [94, 231] width 83 height 7
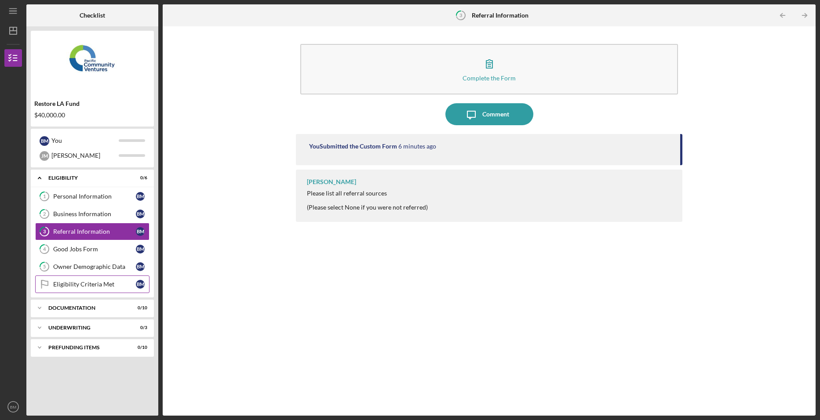
click at [99, 283] on div "Eligibility Criteria Met" at bounding box center [94, 284] width 83 height 7
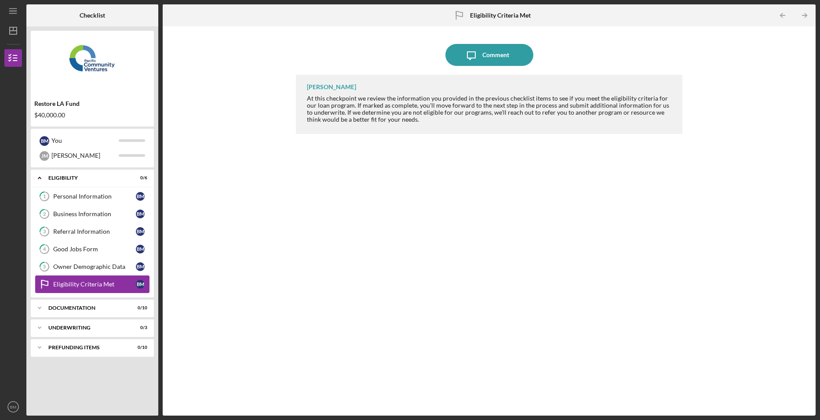
click at [97, 283] on div "Eligibility Criteria Met" at bounding box center [94, 284] width 83 height 7
